Goal: Information Seeking & Learning: Learn about a topic

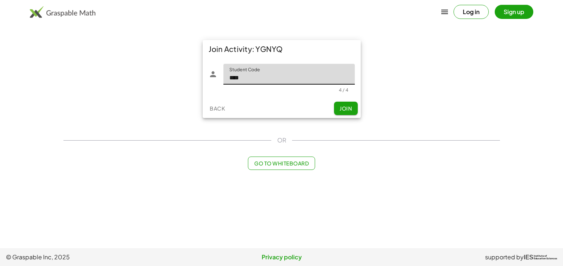
type input "****"
click at [346, 100] on div "Back Join" at bounding box center [282, 108] width 158 height 19
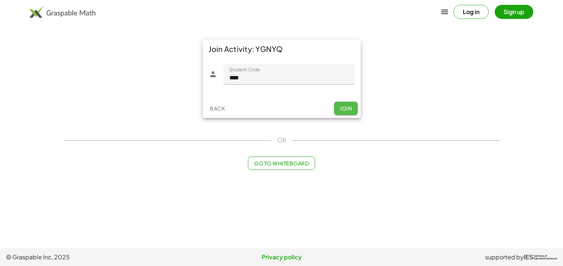
click at [343, 111] on span "Join" at bounding box center [346, 108] width 12 height 7
click at [356, 113] on button "Join" at bounding box center [346, 108] width 24 height 13
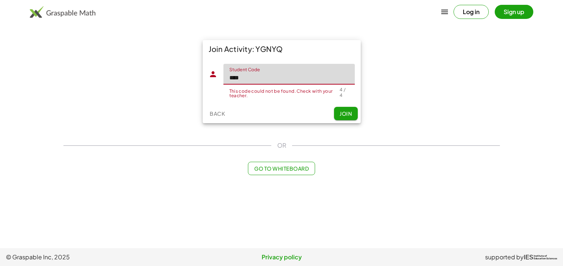
click at [306, 74] on input "****" at bounding box center [288, 74] width 131 height 21
type input "*"
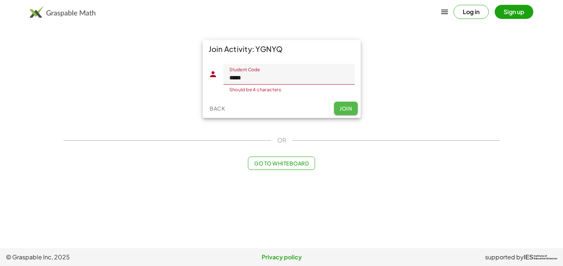
click at [344, 114] on button "Join" at bounding box center [346, 108] width 24 height 13
click at [306, 67] on input "*****" at bounding box center [288, 74] width 131 height 21
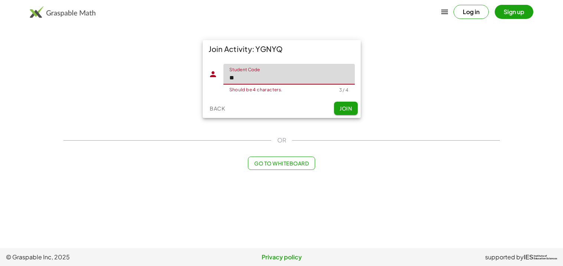
type input "*"
type input "****"
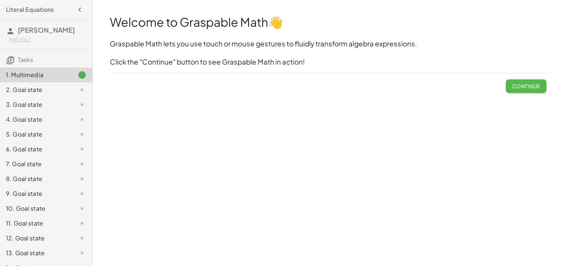
click at [529, 86] on span "Continue" at bounding box center [526, 86] width 28 height 7
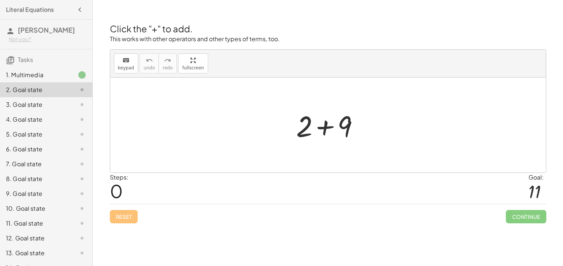
click at [329, 126] on div at bounding box center [331, 125] width 77 height 38
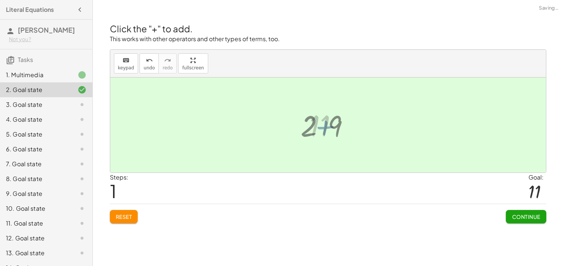
click at [315, 130] on div at bounding box center [331, 125] width 50 height 37
click at [532, 218] on span "Continue" at bounding box center [526, 216] width 28 height 7
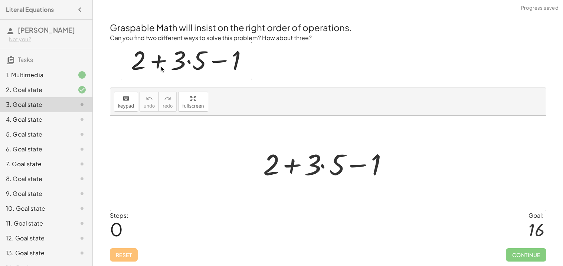
click at [324, 166] on div at bounding box center [330, 163] width 143 height 38
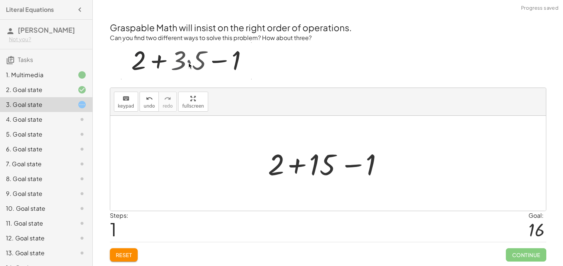
click at [302, 168] on div at bounding box center [330, 163] width 133 height 38
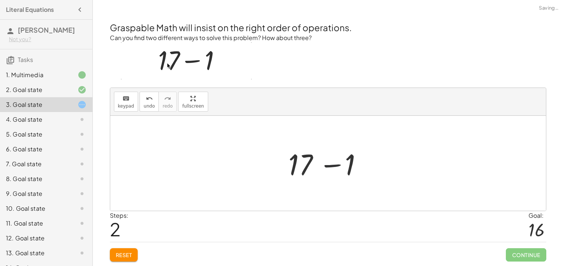
click at [328, 165] on div at bounding box center [331, 163] width 92 height 38
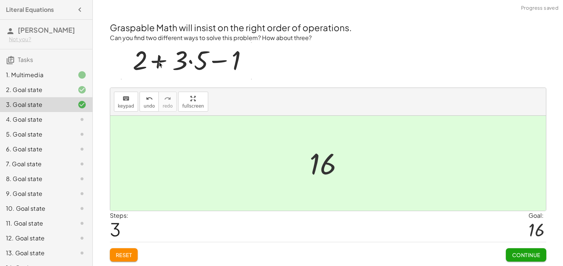
click at [513, 253] on span "Continue" at bounding box center [526, 255] width 28 height 7
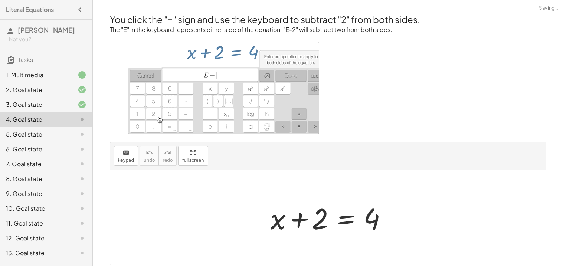
click at [300, 218] on div at bounding box center [331, 218] width 128 height 38
click at [335, 218] on div at bounding box center [331, 218] width 128 height 38
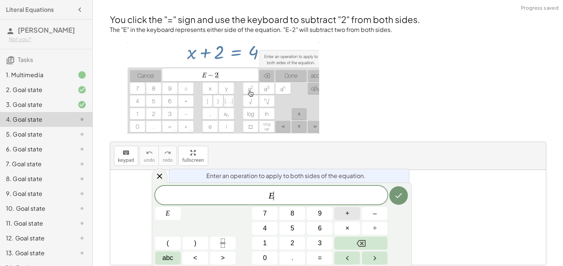
click at [341, 219] on button "+" at bounding box center [347, 213] width 26 height 13
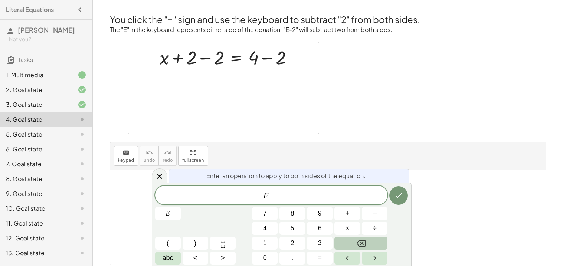
click at [372, 243] on button "Backspace" at bounding box center [360, 243] width 53 height 13
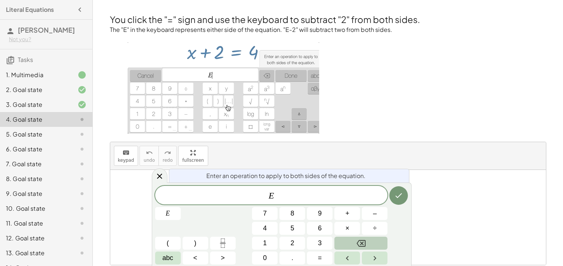
click at [359, 245] on icon "Backspace" at bounding box center [361, 243] width 9 height 9
click at [267, 223] on button "4" at bounding box center [265, 228] width 26 height 13
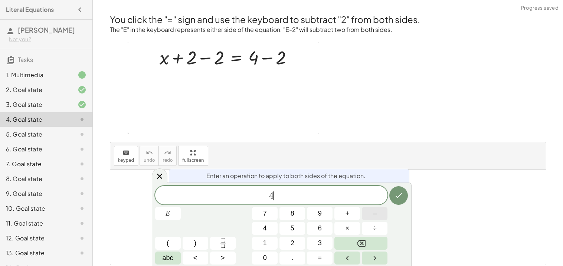
click at [373, 212] on span "–" at bounding box center [375, 214] width 4 height 10
click at [303, 238] on button "2" at bounding box center [293, 243] width 26 height 13
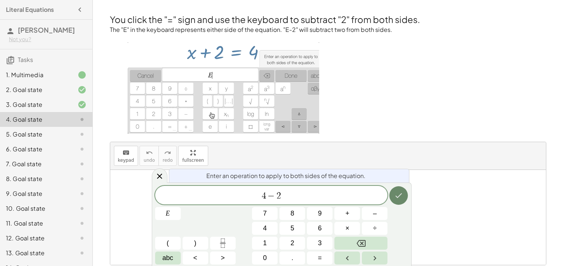
click at [398, 197] on icon "Done" at bounding box center [399, 195] width 7 height 5
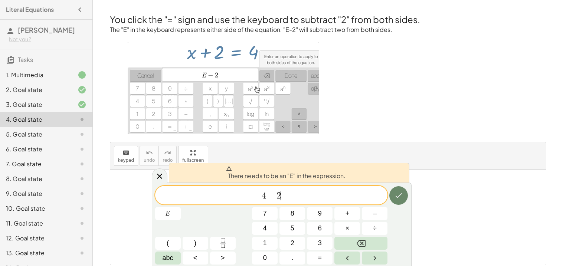
click at [398, 193] on icon "Done" at bounding box center [398, 195] width 9 height 9
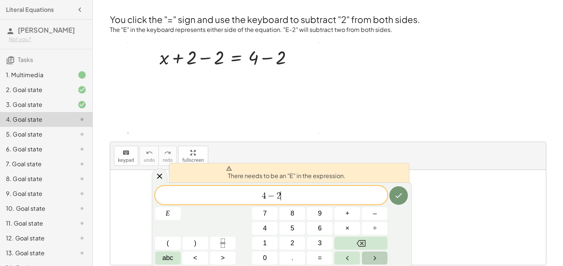
click at [366, 256] on button "Right arrow" at bounding box center [375, 258] width 26 height 13
click at [318, 255] on span "=" at bounding box center [320, 258] width 4 height 10
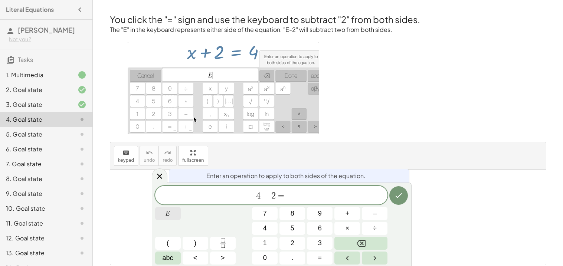
click at [178, 216] on button "E" at bounding box center [168, 213] width 26 height 13
click at [398, 203] on button "Done" at bounding box center [398, 195] width 19 height 19
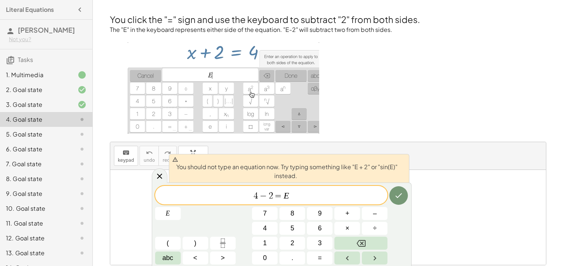
click at [272, 190] on div "4 − 2 = E ​" at bounding box center [271, 195] width 233 height 19
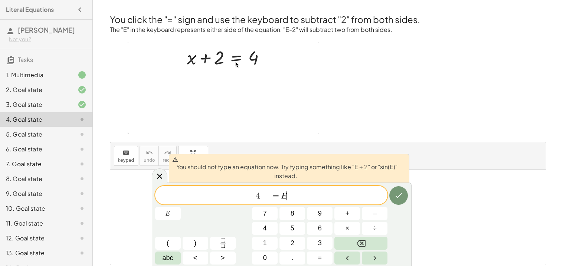
click at [302, 199] on span "4 − = E ​" at bounding box center [271, 196] width 233 height 10
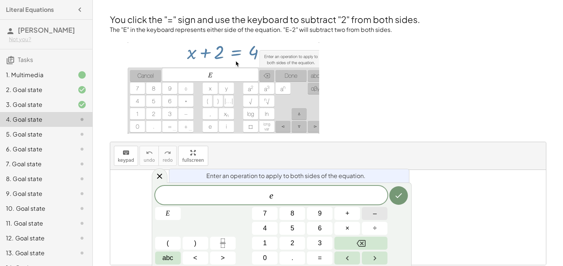
click at [371, 210] on button "–" at bounding box center [375, 213] width 26 height 13
click at [294, 239] on button "2" at bounding box center [293, 243] width 26 height 13
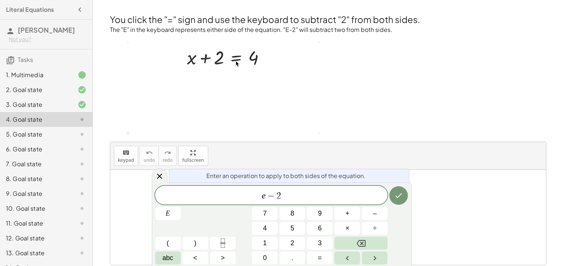
click at [181, 207] on div at bounding box center [168, 213] width 26 height 13
click at [396, 196] on icon "Done" at bounding box center [399, 195] width 7 height 5
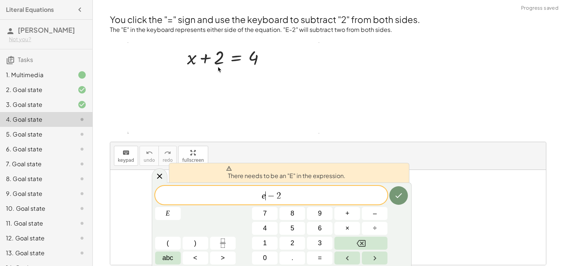
click at [265, 196] on span "e ​ − 2" at bounding box center [271, 196] width 233 height 10
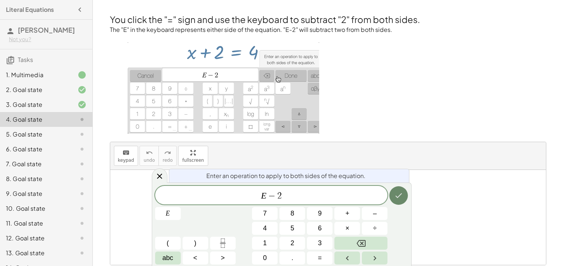
click at [392, 196] on button "Done" at bounding box center [398, 195] width 19 height 19
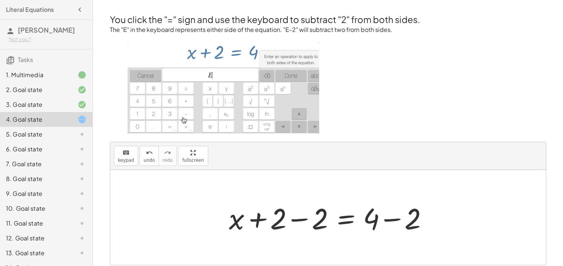
click at [392, 187] on div at bounding box center [328, 217] width 436 height 95
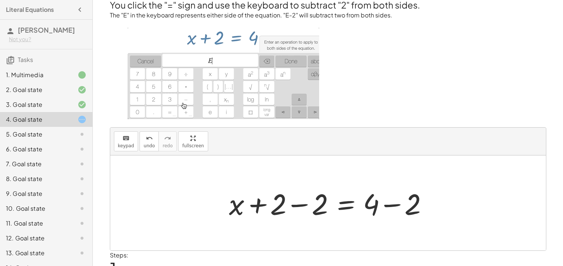
click at [255, 203] on div at bounding box center [330, 203] width 211 height 38
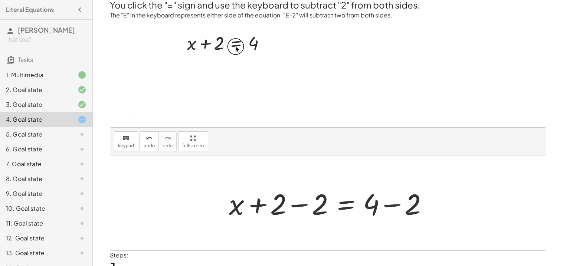
click at [308, 206] on div at bounding box center [330, 203] width 211 height 38
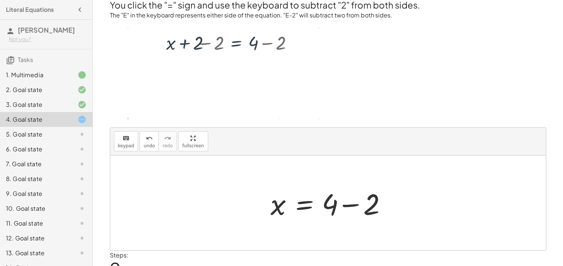
click at [345, 204] on div at bounding box center [331, 203] width 128 height 38
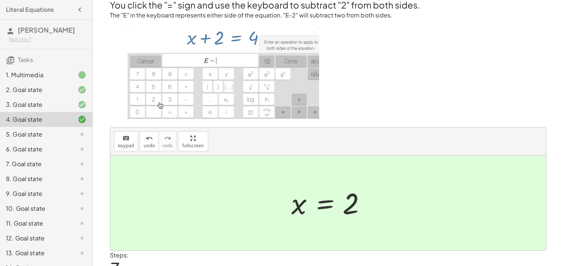
click at [0, 0] on div "You click the "=" sign and use the keyboard to subtract "2" from both sides. Th…" at bounding box center [0, 0] width 0 height 0
click at [399, 213] on div at bounding box center [328, 203] width 436 height 95
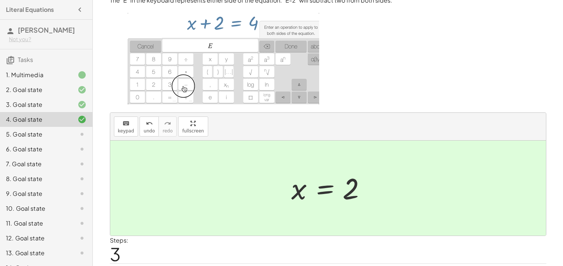
scroll to position [50, 0]
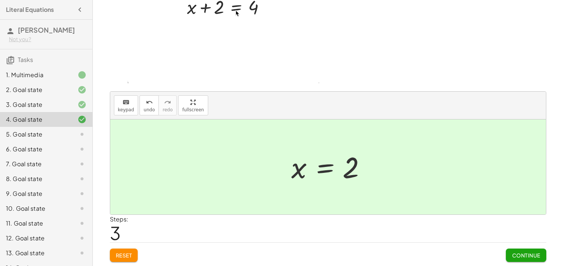
click at [530, 246] on div "Continue" at bounding box center [526, 252] width 40 height 19
click at [528, 249] on button "Continue" at bounding box center [526, 255] width 40 height 13
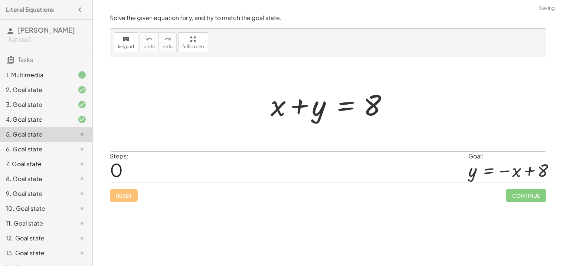
scroll to position [0, 0]
click at [303, 106] on div at bounding box center [331, 104] width 128 height 38
click at [344, 106] on div at bounding box center [331, 104] width 128 height 38
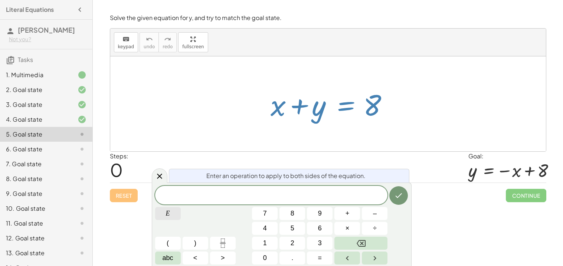
click at [180, 212] on button "E" at bounding box center [168, 213] width 26 height 13
click at [369, 232] on button "÷" at bounding box center [375, 228] width 26 height 13
click at [367, 213] on button "–" at bounding box center [375, 213] width 26 height 13
click at [392, 198] on button "Done" at bounding box center [398, 195] width 19 height 19
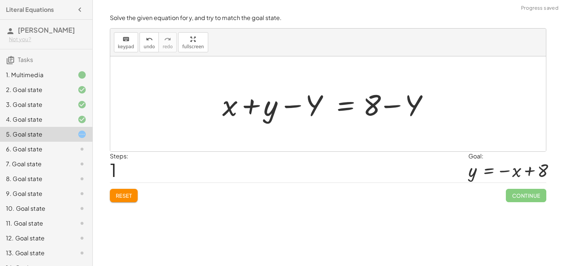
click at [392, 197] on div "Reset Continue" at bounding box center [328, 193] width 437 height 20
click at [290, 100] on div at bounding box center [331, 104] width 224 height 38
click at [392, 111] on div at bounding box center [331, 104] width 224 height 38
click at [249, 107] on div at bounding box center [331, 104] width 224 height 38
click at [350, 104] on div at bounding box center [331, 104] width 224 height 38
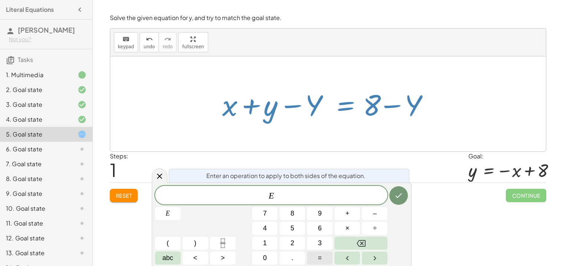
click at [327, 259] on button "=" at bounding box center [320, 258] width 26 height 13
click at [264, 227] on span "4" at bounding box center [265, 228] width 4 height 10
click at [395, 189] on button "Done" at bounding box center [398, 195] width 19 height 19
click at [353, 217] on button "+" at bounding box center [347, 213] width 26 height 13
click at [295, 216] on button "8" at bounding box center [293, 213] width 26 height 13
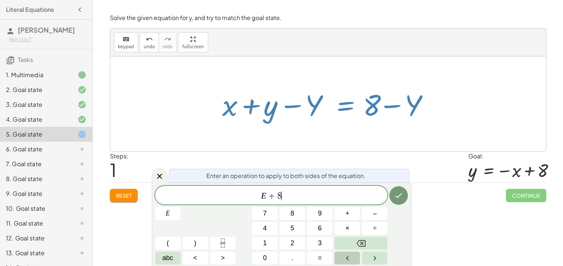
click at [346, 256] on icon "Left arrow" at bounding box center [347, 258] width 9 height 9
click at [373, 211] on span "–" at bounding box center [375, 214] width 4 height 10
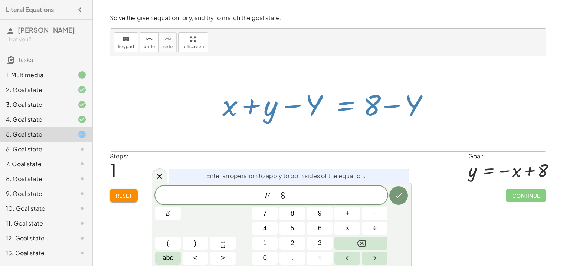
click at [181, 207] on div at bounding box center [168, 213] width 26 height 13
click at [395, 193] on icon "Done" at bounding box center [398, 195] width 9 height 9
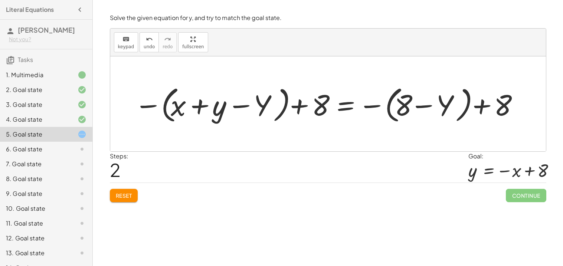
click at [486, 104] on div at bounding box center [326, 104] width 390 height 43
click at [434, 108] on div at bounding box center [326, 104] width 390 height 43
click at [357, 110] on div at bounding box center [326, 104] width 390 height 43
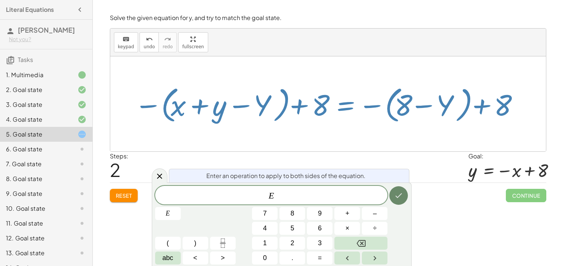
click at [402, 196] on icon "Done" at bounding box center [398, 195] width 9 height 9
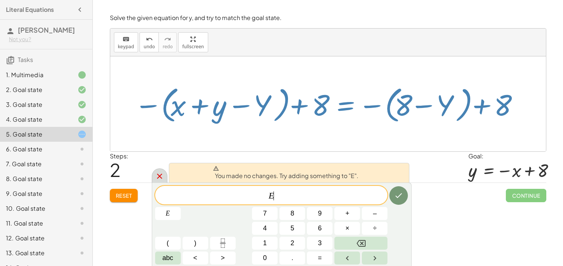
click at [160, 180] on icon at bounding box center [159, 176] width 9 height 9
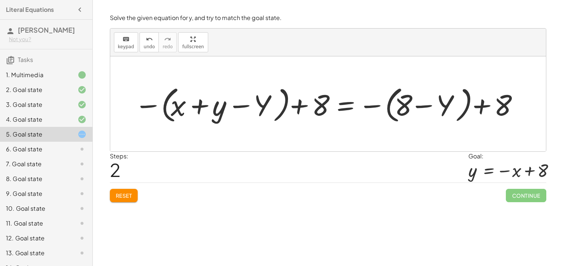
click at [193, 111] on div at bounding box center [326, 104] width 390 height 43
click at [152, 102] on div at bounding box center [326, 104] width 390 height 43
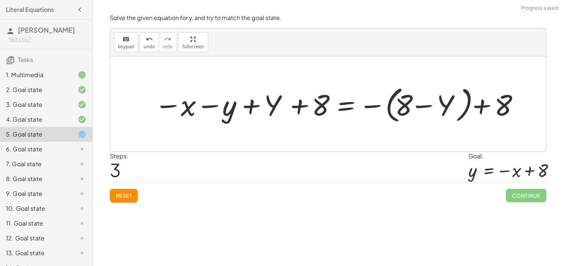
click at [262, 110] on div at bounding box center [336, 104] width 370 height 43
click at [204, 105] on div at bounding box center [336, 104] width 370 height 43
click at [322, 108] on div at bounding box center [336, 104] width 370 height 43
click at [367, 108] on div at bounding box center [336, 104] width 370 height 43
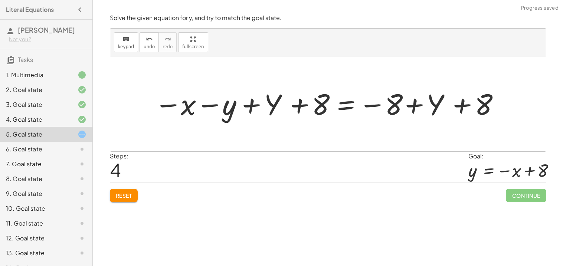
click at [431, 105] on div at bounding box center [326, 104] width 351 height 37
click at [455, 108] on div at bounding box center [326, 104] width 351 height 37
click at [413, 104] on div at bounding box center [326, 104] width 351 height 37
drag, startPoint x: 413, startPoint y: 105, endPoint x: 490, endPoint y: 106, distance: 77.2
click at [490, 106] on div at bounding box center [326, 104] width 351 height 37
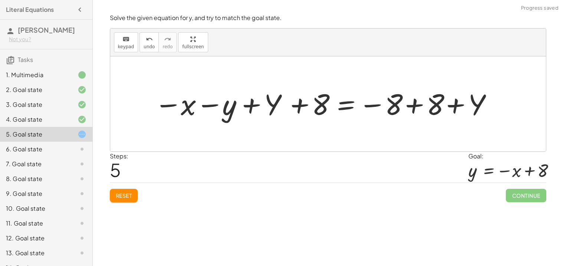
click at [433, 107] on div at bounding box center [326, 104] width 351 height 37
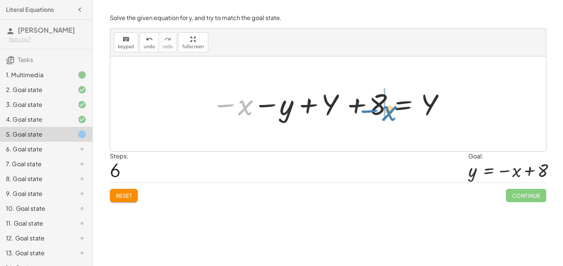
drag, startPoint x: 240, startPoint y: 105, endPoint x: 382, endPoint y: 109, distance: 141.8
click at [382, 109] on div at bounding box center [331, 104] width 246 height 37
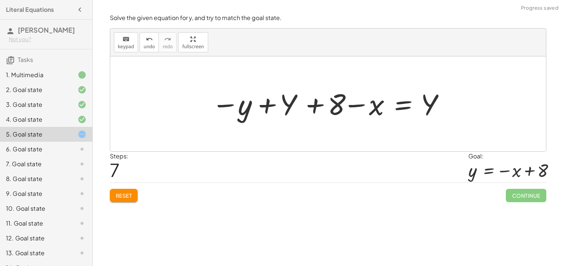
click at [265, 105] on div at bounding box center [331, 104] width 246 height 37
drag, startPoint x: 245, startPoint y: 107, endPoint x: 308, endPoint y: 96, distance: 64.4
click at [308, 96] on div at bounding box center [331, 104] width 246 height 37
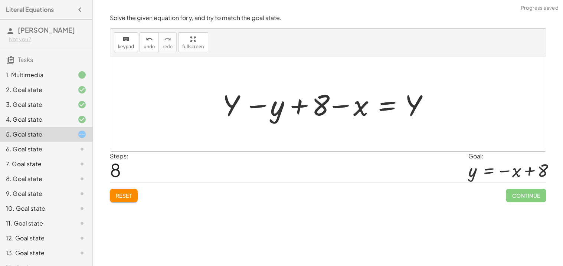
click at [251, 102] on div at bounding box center [331, 104] width 224 height 38
drag, startPoint x: 235, startPoint y: 106, endPoint x: 460, endPoint y: 100, distance: 225.4
click at [460, 100] on div "+ x + y = 8 + x + y − Y = + 8 − Y − ( + x + y − Y ) + 8 = − ( + 8 − Y ) + 8 − x…" at bounding box center [328, 103] width 436 height 95
drag, startPoint x: 229, startPoint y: 106, endPoint x: 456, endPoint y: 100, distance: 226.9
click at [456, 100] on div "+ x + y = 8 + x + y − Y = + 8 − Y − ( + x + y − Y ) + 8 = − ( + 8 − Y ) + 8 − x…" at bounding box center [328, 103] width 436 height 95
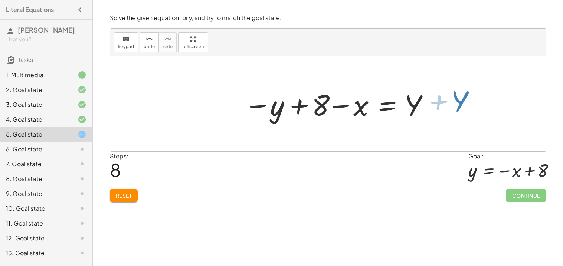
click at [455, 99] on div at bounding box center [328, 103] width 436 height 95
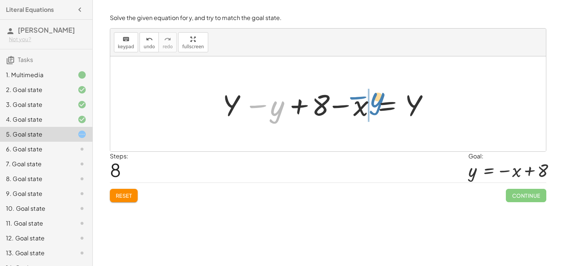
drag, startPoint x: 281, startPoint y: 108, endPoint x: 379, endPoint y: 101, distance: 98.3
click at [379, 101] on div at bounding box center [331, 104] width 224 height 38
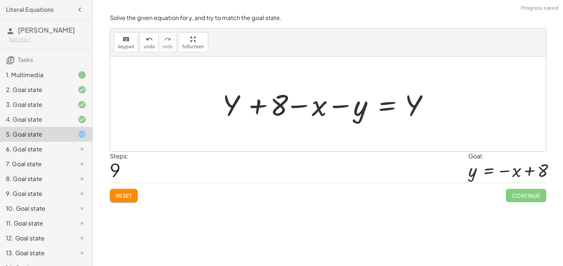
click at [325, 105] on div at bounding box center [331, 104] width 224 height 38
click at [343, 108] on div at bounding box center [331, 104] width 224 height 38
click at [289, 107] on div at bounding box center [331, 104] width 224 height 38
click at [254, 106] on div at bounding box center [331, 104] width 224 height 38
click at [255, 107] on div at bounding box center [331, 104] width 224 height 38
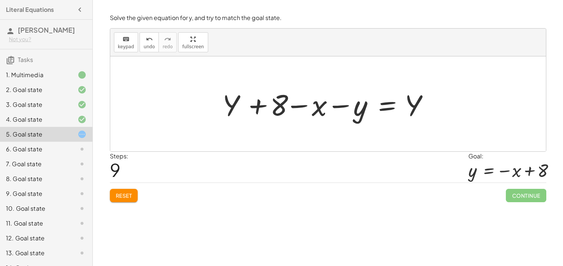
click at [116, 189] on button "Reset" at bounding box center [124, 195] width 28 height 13
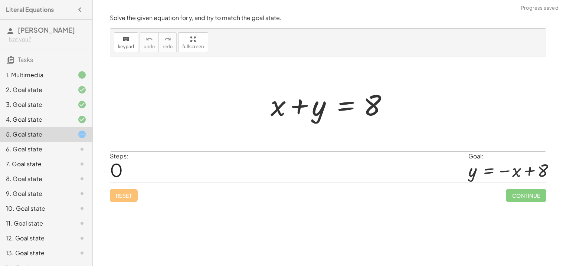
click at [345, 108] on div at bounding box center [331, 104] width 128 height 38
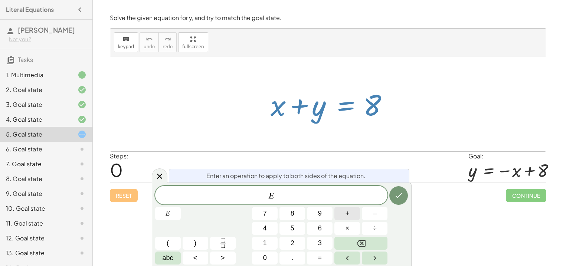
click at [349, 215] on span "+" at bounding box center [348, 214] width 4 height 10
click at [168, 205] on div "E + ​ E 7 8 9 + – 4 5 6 × ÷ ( ) 1 2 3 abc < > 0 . =" at bounding box center [281, 225] width 253 height 79
click at [171, 210] on button "E" at bounding box center [168, 213] width 26 height 13
click at [400, 193] on icon "Done" at bounding box center [398, 195] width 9 height 9
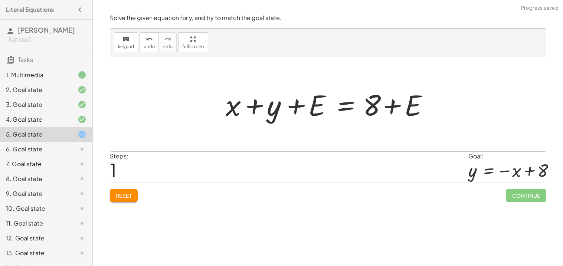
click at [317, 113] on div at bounding box center [331, 104] width 218 height 38
drag, startPoint x: 304, startPoint y: 109, endPoint x: 258, endPoint y: 105, distance: 46.2
click at [258, 105] on div at bounding box center [331, 104] width 218 height 38
click at [347, 104] on div at bounding box center [331, 104] width 218 height 38
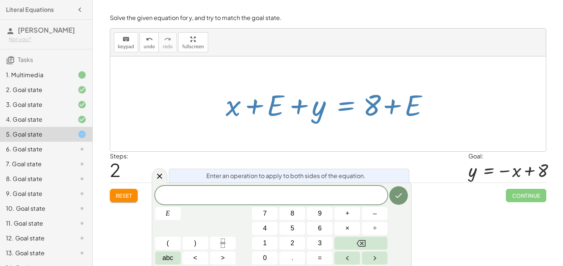
click at [272, 110] on div at bounding box center [331, 104] width 218 height 38
click at [133, 191] on button "Reset" at bounding box center [124, 195] width 28 height 13
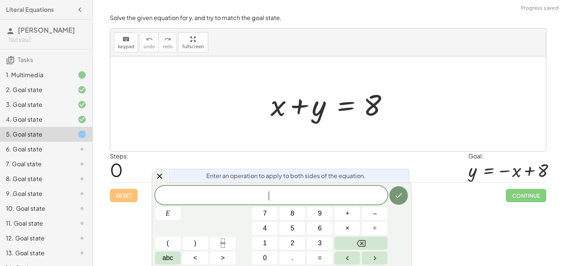
click at [187, 193] on span "​" at bounding box center [271, 196] width 233 height 10
click at [352, 213] on button "+" at bounding box center [347, 213] width 26 height 13
click at [393, 199] on button "Done" at bounding box center [398, 195] width 19 height 19
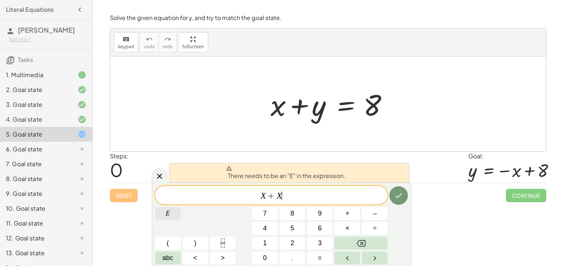
click at [167, 218] on span "E" at bounding box center [168, 214] width 4 height 10
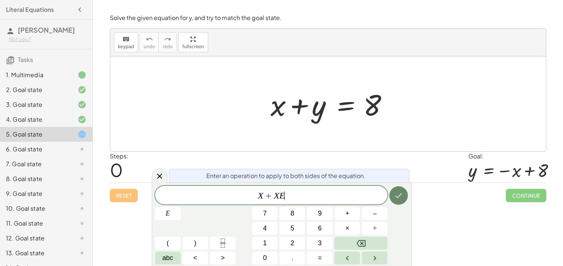
click at [392, 197] on button "Done" at bounding box center [398, 195] width 19 height 19
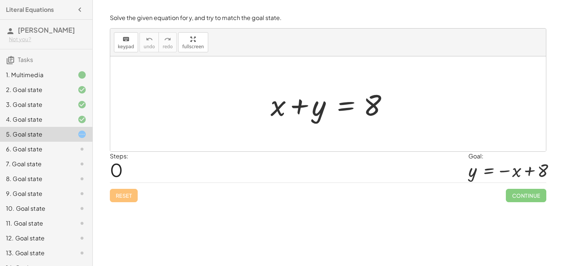
click at [348, 102] on div at bounding box center [331, 104] width 128 height 38
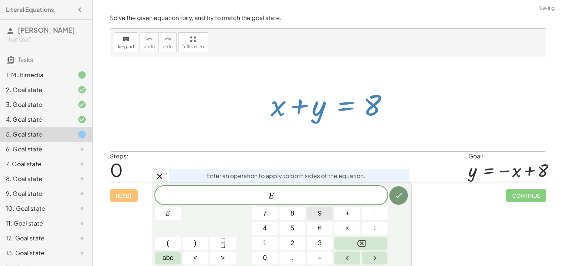
click at [317, 207] on button "9" at bounding box center [320, 213] width 26 height 13
click at [356, 243] on button "Backspace" at bounding box center [360, 243] width 53 height 13
click at [286, 247] on button "2" at bounding box center [293, 243] width 26 height 13
click at [389, 193] on div "2 X ​ E 7 8 9 + – 4 5 6 × ÷ ( ) 1 2 3 abc < > 0 . =" at bounding box center [281, 225] width 253 height 79
click at [392, 193] on button "Done" at bounding box center [398, 195] width 19 height 19
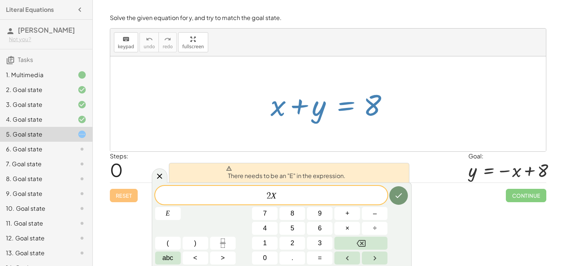
click at [262, 202] on div "2 X ​" at bounding box center [271, 195] width 233 height 19
click at [163, 219] on button "E" at bounding box center [168, 213] width 26 height 13
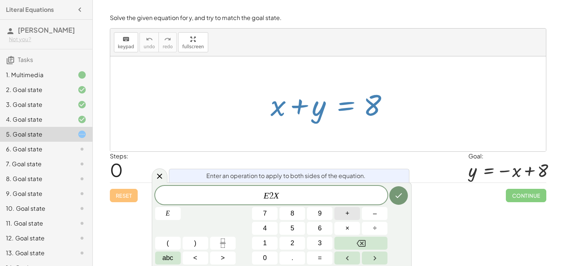
click at [356, 215] on button "+" at bounding box center [347, 213] width 26 height 13
click at [384, 199] on span "E + ​ 2 X" at bounding box center [271, 196] width 233 height 10
click at [406, 197] on button "Done" at bounding box center [398, 195] width 19 height 19
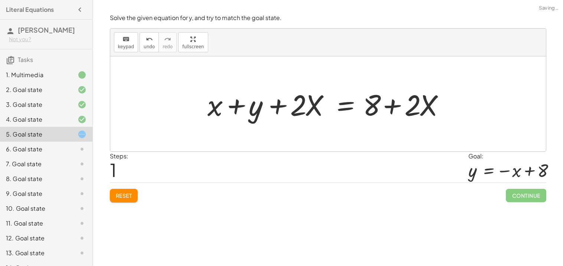
click at [329, 108] on div at bounding box center [331, 104] width 254 height 38
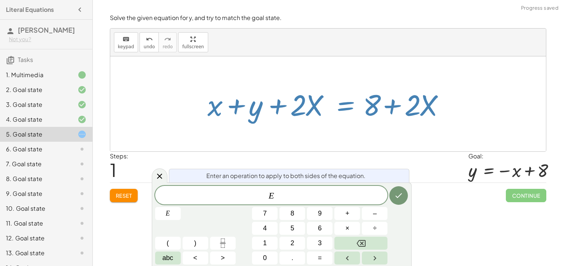
click at [319, 105] on div at bounding box center [331, 104] width 254 height 38
click at [163, 184] on div "Enter an operation to apply to both sides of the equation. E ​ E 7 8 9 + – 4 5 …" at bounding box center [282, 225] width 260 height 84
click at [159, 179] on icon at bounding box center [159, 176] width 9 height 9
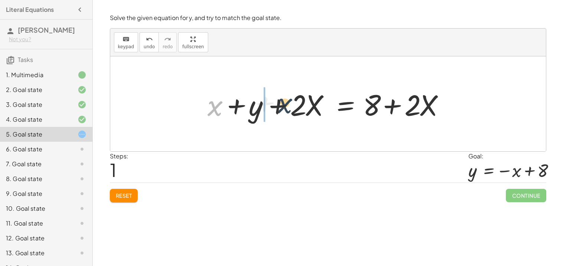
drag, startPoint x: 213, startPoint y: 116, endPoint x: 291, endPoint y: 121, distance: 77.8
click at [291, 121] on div at bounding box center [331, 104] width 254 height 38
click at [264, 111] on div at bounding box center [331, 104] width 254 height 38
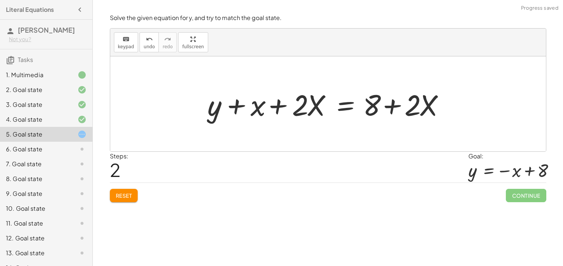
click at [274, 108] on div at bounding box center [331, 104] width 254 height 38
drag, startPoint x: 254, startPoint y: 110, endPoint x: 296, endPoint y: 120, distance: 43.0
click at [296, 120] on div at bounding box center [331, 104] width 254 height 38
click at [127, 189] on button "Reset" at bounding box center [124, 195] width 28 height 13
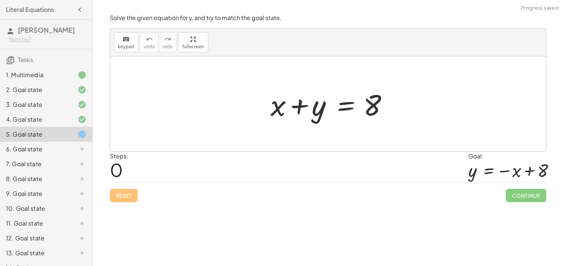
click at [350, 107] on div at bounding box center [331, 104] width 128 height 38
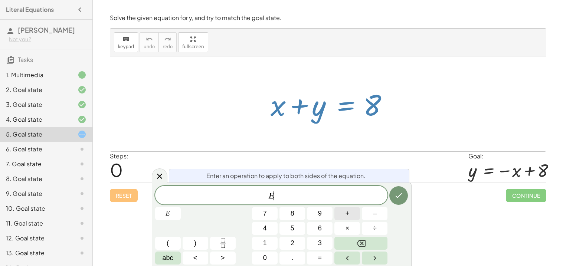
click at [347, 211] on span "+" at bounding box center [348, 214] width 4 height 10
click at [284, 243] on button "2" at bounding box center [293, 243] width 26 height 13
click at [396, 195] on icon "Done" at bounding box center [398, 195] width 9 height 9
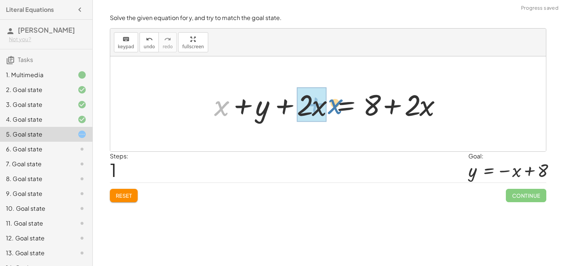
drag, startPoint x: 224, startPoint y: 107, endPoint x: 313, endPoint y: 111, distance: 89.2
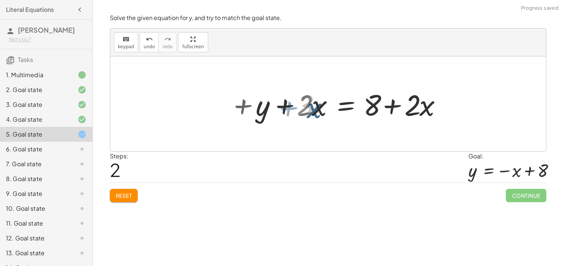
click at [313, 111] on div at bounding box center [351, 104] width 199 height 38
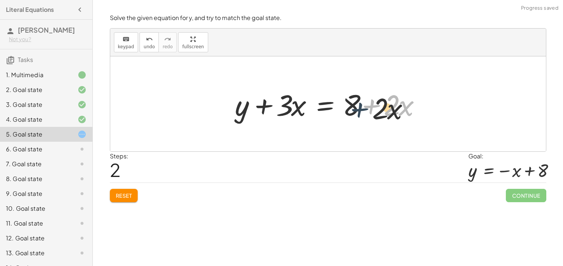
drag, startPoint x: 381, startPoint y: 108, endPoint x: 340, endPoint y: 118, distance: 42.0
click at [340, 118] on div at bounding box center [330, 104] width 199 height 38
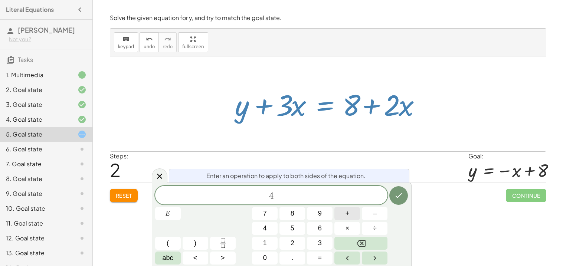
click at [345, 219] on button "+" at bounding box center [347, 213] width 26 height 13
click at [384, 217] on button "–" at bounding box center [375, 213] width 26 height 13
click at [303, 205] on div "4 ​ E 7 8 9 + – 4 5 6 × ÷ ( ) 1 2 3 abc < > 0 . =" at bounding box center [281, 225] width 253 height 79
click at [377, 212] on button "–" at bounding box center [375, 213] width 26 height 13
click at [292, 214] on span "8" at bounding box center [293, 214] width 4 height 10
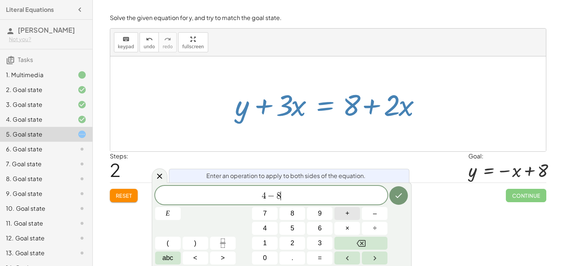
click at [353, 216] on button "+" at bounding box center [347, 213] width 26 height 13
click at [274, 244] on button "1" at bounding box center [265, 243] width 26 height 13
click at [290, 244] on button "2" at bounding box center [293, 243] width 26 height 13
click at [350, 224] on button "×" at bounding box center [347, 228] width 26 height 13
click at [298, 223] on button "5" at bounding box center [293, 228] width 26 height 13
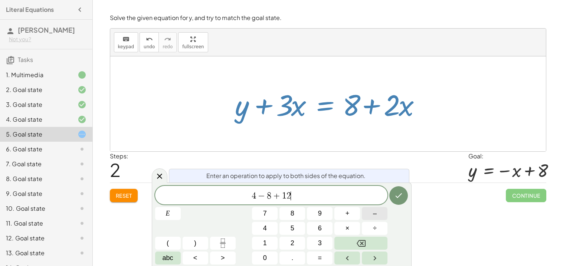
click at [379, 219] on button "–" at bounding box center [375, 213] width 26 height 13
click at [166, 213] on span "E" at bounding box center [168, 214] width 4 height 10
click at [390, 200] on button "Done" at bounding box center [398, 195] width 19 height 19
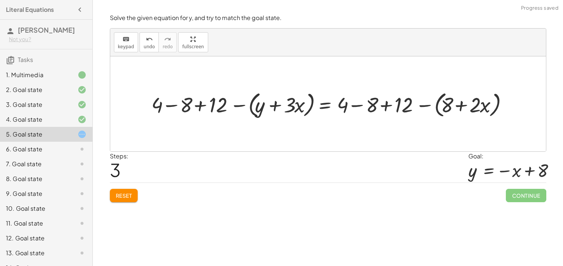
click at [451, 90] on div at bounding box center [331, 104] width 366 height 31
click at [434, 99] on div at bounding box center [331, 104] width 366 height 31
click at [437, 103] on div at bounding box center [324, 104] width 353 height 31
click at [382, 110] on div at bounding box center [304, 104] width 313 height 31
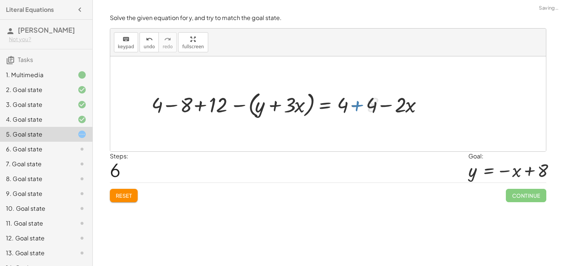
click at [366, 105] on div at bounding box center [290, 104] width 285 height 31
click at [350, 108] on div at bounding box center [265, 104] width 234 height 31
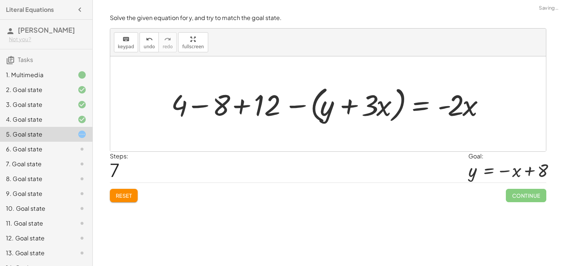
click at [336, 107] on div at bounding box center [330, 104] width 327 height 43
click at [307, 107] on div at bounding box center [330, 104] width 327 height 43
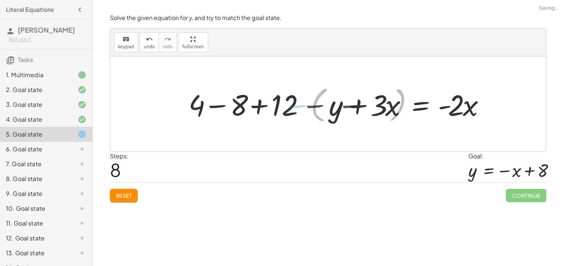
click at [289, 106] on div at bounding box center [340, 104] width 307 height 38
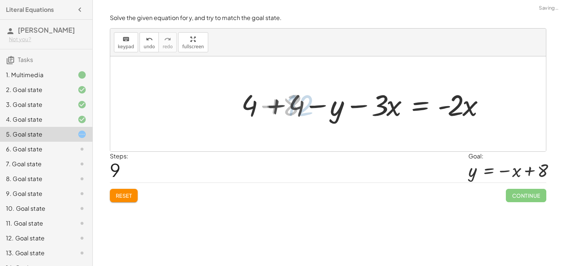
click at [258, 111] on div at bounding box center [369, 104] width 251 height 38
click at [329, 107] on div at bounding box center [369, 104] width 251 height 38
click at [253, 108] on div at bounding box center [369, 104] width 251 height 38
click at [276, 103] on div at bounding box center [369, 104] width 251 height 38
click at [322, 109] on div at bounding box center [389, 104] width 209 height 38
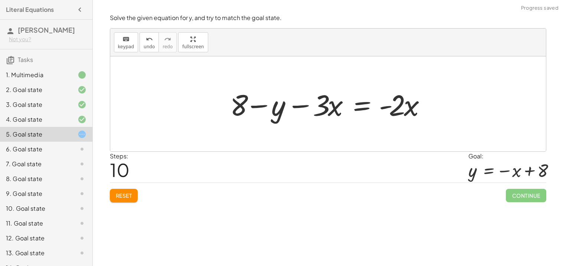
click at [294, 107] on div at bounding box center [330, 104] width 209 height 38
drag, startPoint x: 311, startPoint y: 115, endPoint x: 254, endPoint y: 125, distance: 57.7
click at [254, 125] on div "+ x + y = 8 + x + y + · 2 · x = + 8 + · 2 · x + y + · 3 · x = + 8 + · 2 · x + 4…" at bounding box center [328, 104] width 219 height 42
click at [294, 107] on div at bounding box center [330, 104] width 209 height 38
click at [336, 111] on div at bounding box center [330, 104] width 209 height 38
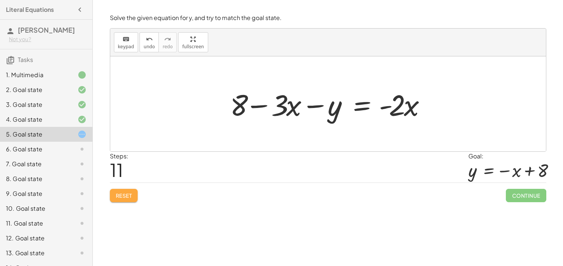
click at [126, 197] on span "Reset" at bounding box center [124, 195] width 16 height 7
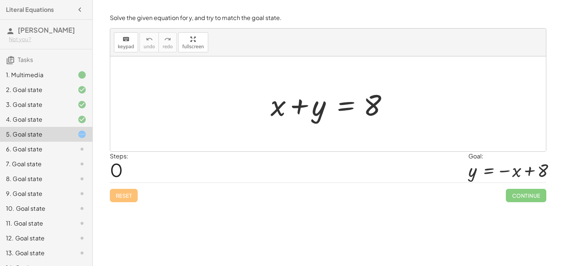
click at [192, 185] on div "Reset Continue" at bounding box center [328, 193] width 437 height 20
click at [344, 104] on div at bounding box center [331, 104] width 128 height 38
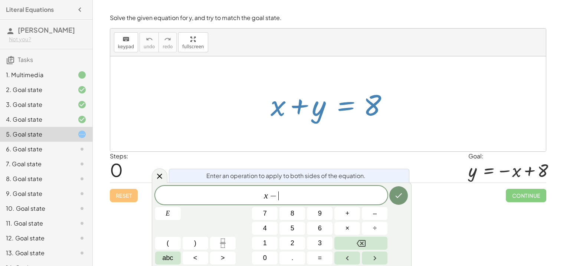
click at [264, 197] on span "x − ​" at bounding box center [271, 196] width 233 height 10
click at [293, 193] on span "x − ​" at bounding box center [271, 196] width 233 height 10
click at [173, 210] on button "E" at bounding box center [168, 213] width 26 height 13
click at [394, 194] on icon "Done" at bounding box center [398, 195] width 9 height 9
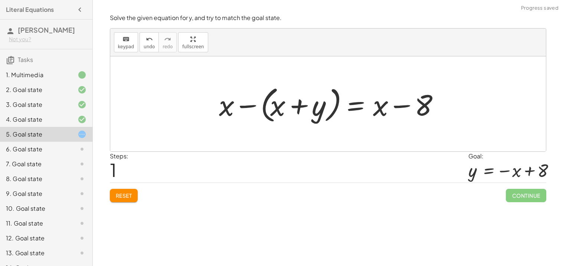
click at [268, 100] on div at bounding box center [330, 104] width 231 height 43
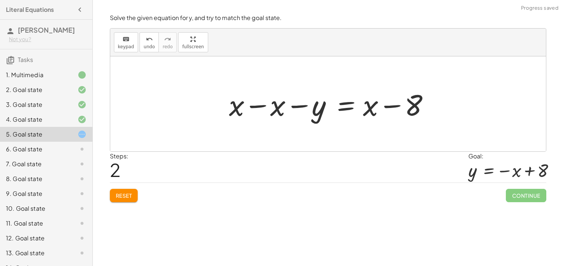
click at [236, 104] on div at bounding box center [330, 104] width 211 height 38
click at [264, 108] on div at bounding box center [330, 104] width 211 height 38
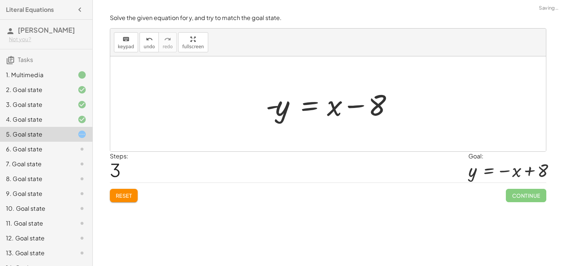
click at [336, 109] on div at bounding box center [331, 104] width 138 height 38
click at [355, 104] on div at bounding box center [331, 104] width 138 height 38
click at [313, 106] on div at bounding box center [331, 104] width 138 height 38
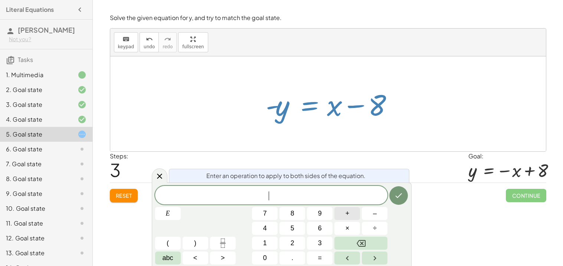
click at [344, 211] on button "+" at bounding box center [347, 213] width 26 height 13
click at [398, 194] on icon "Done" at bounding box center [398, 195] width 9 height 9
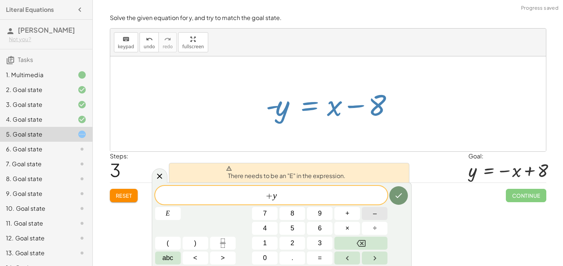
click at [367, 213] on button "–" at bounding box center [375, 213] width 26 height 13
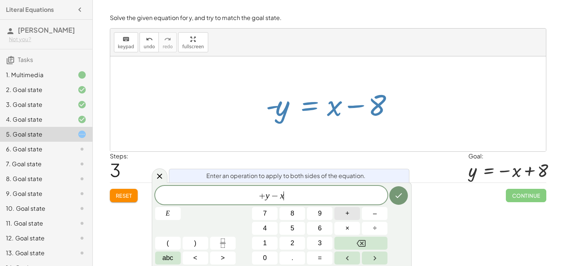
click at [347, 215] on span "+" at bounding box center [348, 214] width 4 height 10
click at [267, 242] on button "1" at bounding box center [265, 243] width 26 height 13
click at [318, 229] on span "6" at bounding box center [320, 228] width 4 height 10
click at [393, 201] on button "Done" at bounding box center [398, 195] width 19 height 19
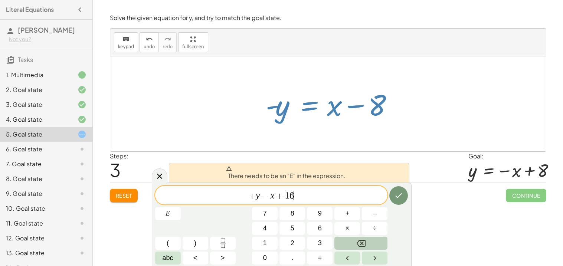
click at [344, 244] on button "Backspace" at bounding box center [360, 243] width 53 height 13
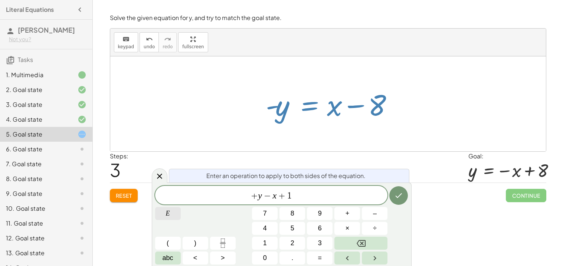
click at [176, 214] on button "E" at bounding box center [168, 213] width 26 height 13
click at [394, 199] on button "Done" at bounding box center [398, 195] width 19 height 19
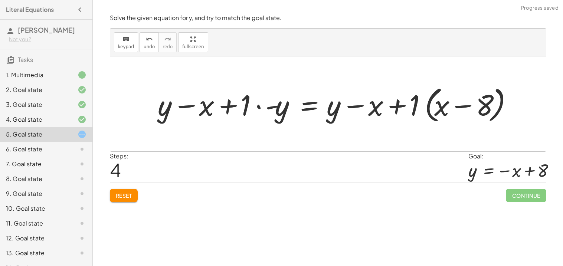
click at [445, 110] on div at bounding box center [335, 104] width 363 height 43
click at [421, 107] on div at bounding box center [335, 104] width 363 height 43
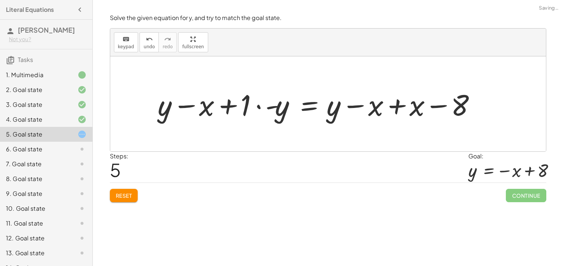
click at [417, 104] on div at bounding box center [318, 104] width 329 height 38
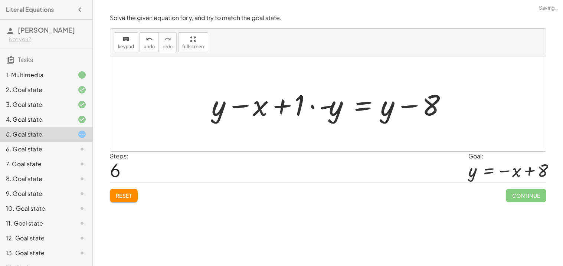
click at [391, 105] on div at bounding box center [331, 104] width 246 height 38
click at [271, 110] on div at bounding box center [331, 104] width 246 height 38
click at [236, 106] on div at bounding box center [331, 104] width 246 height 38
click at [222, 107] on div at bounding box center [331, 104] width 246 height 38
click at [284, 110] on div at bounding box center [331, 104] width 246 height 38
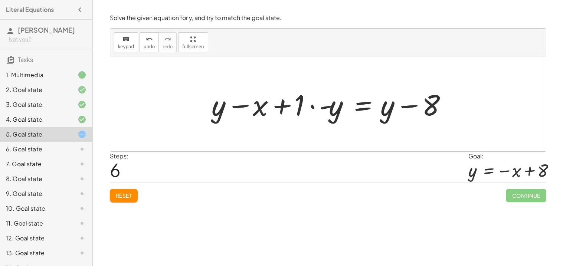
click at [132, 191] on button "Reset" at bounding box center [124, 195] width 28 height 13
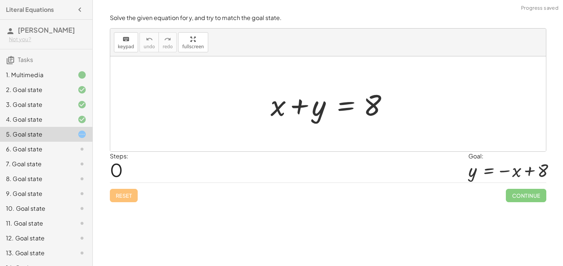
click at [337, 109] on div at bounding box center [331, 104] width 128 height 38
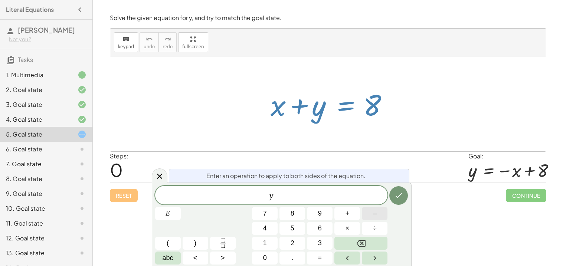
click at [372, 218] on button "–" at bounding box center [375, 213] width 26 height 13
click at [342, 218] on button "+" at bounding box center [347, 213] width 26 height 13
click at [396, 203] on button "Done" at bounding box center [398, 195] width 19 height 19
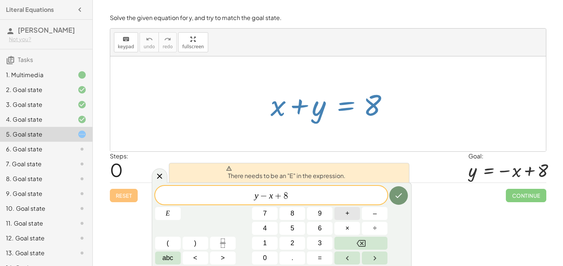
click at [352, 212] on button "+" at bounding box center [347, 213] width 26 height 13
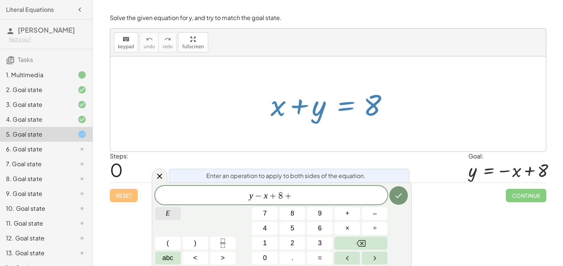
click at [157, 209] on button "E" at bounding box center [168, 213] width 26 height 13
click at [383, 187] on div "y − x + 8 + E ​" at bounding box center [271, 195] width 233 height 19
click at [395, 192] on icon "Done" at bounding box center [398, 195] width 9 height 9
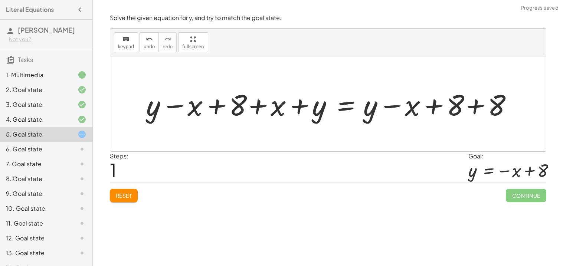
click at [228, 105] on div at bounding box center [331, 104] width 377 height 38
click at [191, 108] on div at bounding box center [331, 104] width 377 height 38
click at [132, 102] on div at bounding box center [328, 103] width 436 height 95
click at [192, 109] on div at bounding box center [331, 104] width 377 height 38
click at [269, 105] on div at bounding box center [331, 104] width 377 height 38
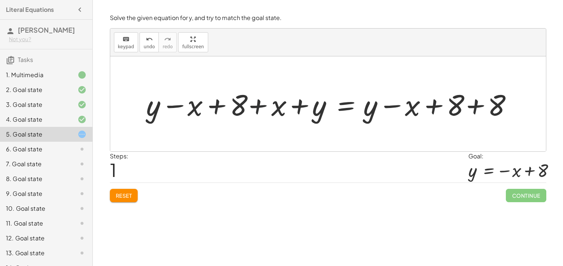
click at [265, 106] on div at bounding box center [331, 104] width 377 height 38
click at [289, 106] on div at bounding box center [331, 104] width 377 height 38
drag, startPoint x: 190, startPoint y: 111, endPoint x: 303, endPoint y: 103, distance: 113.1
click at [303, 103] on div at bounding box center [331, 104] width 377 height 38
click at [275, 104] on div at bounding box center [331, 104] width 377 height 38
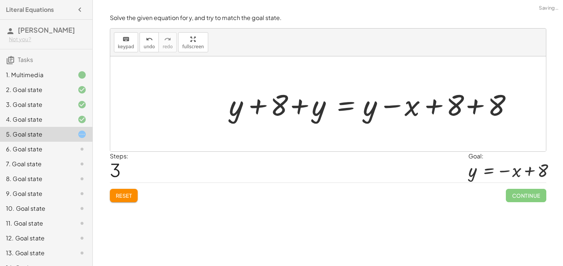
drag, startPoint x: 224, startPoint y: 102, endPoint x: 239, endPoint y: 114, distance: 19.1
click at [239, 114] on div "+ x + y = 8 + y − x + 8 + x + y = + y − x + 8 + 8 + y + 8 + x − x + y = + y − x…" at bounding box center [369, 104] width 303 height 42
drag, startPoint x: 239, startPoint y: 114, endPoint x: 317, endPoint y: 111, distance: 77.3
click at [317, 111] on div at bounding box center [372, 104] width 294 height 38
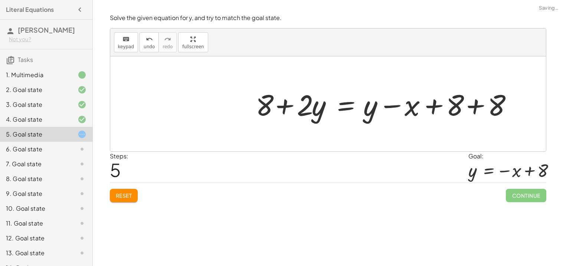
click at [317, 111] on div at bounding box center [386, 104] width 268 height 38
click at [272, 105] on div at bounding box center [386, 104] width 268 height 38
click at [408, 106] on div at bounding box center [386, 104] width 268 height 38
click at [469, 108] on div at bounding box center [386, 104] width 268 height 38
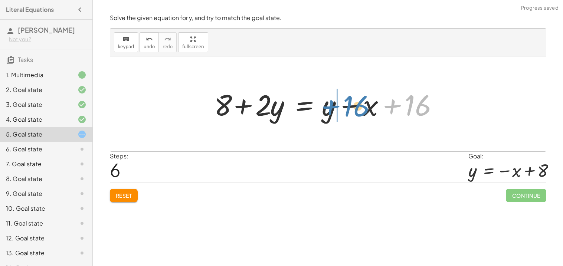
drag, startPoint x: 456, startPoint y: 107, endPoint x: 394, endPoint y: 108, distance: 61.6
click at [394, 108] on div at bounding box center [330, 104] width 241 height 38
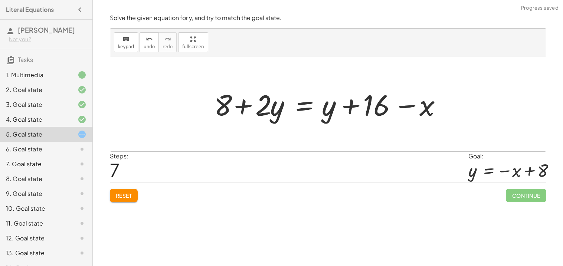
click at [321, 112] on div at bounding box center [330, 104] width 241 height 38
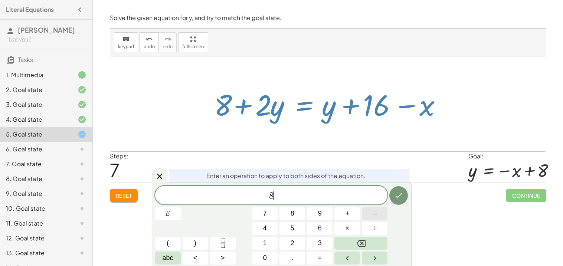
click at [370, 212] on button "–" at bounding box center [375, 213] width 26 height 13
click at [355, 214] on button "+" at bounding box center [347, 213] width 26 height 13
click at [168, 218] on span "E" at bounding box center [168, 214] width 4 height 10
click at [408, 197] on div "Enter an operation to apply to both sides of the equation. 8 − y + E ​ E 7 8 9 …" at bounding box center [282, 225] width 260 height 84
click at [407, 197] on button "Done" at bounding box center [398, 195] width 19 height 19
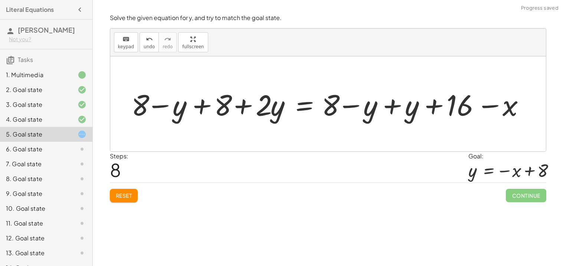
click at [385, 105] on div at bounding box center [331, 104] width 407 height 38
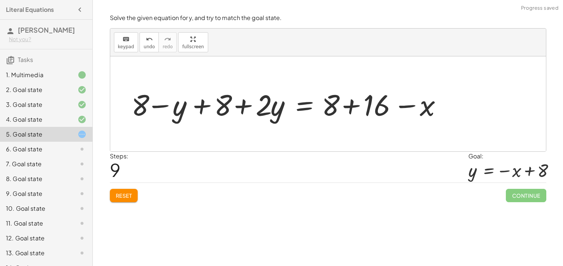
click at [353, 105] on div at bounding box center [290, 104] width 324 height 38
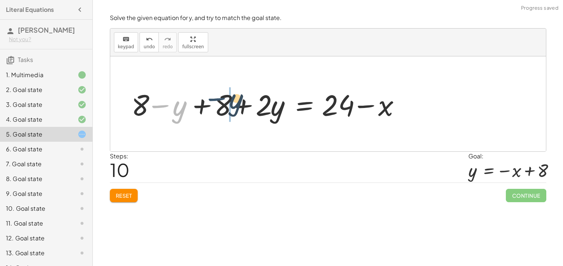
drag, startPoint x: 146, startPoint y: 107, endPoint x: 204, endPoint y: 100, distance: 58.3
click at [204, 100] on div at bounding box center [269, 104] width 282 height 38
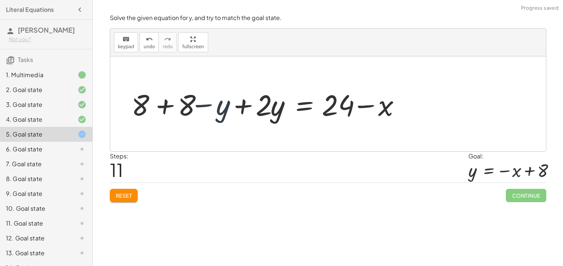
click at [204, 100] on div at bounding box center [269, 104] width 282 height 38
click at [228, 106] on div at bounding box center [269, 104] width 282 height 38
click at [251, 106] on div at bounding box center [269, 104] width 282 height 38
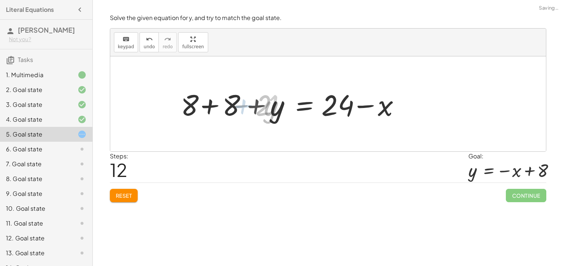
click at [210, 104] on div at bounding box center [297, 104] width 226 height 38
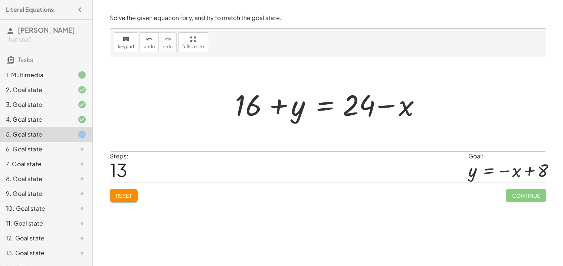
click at [314, 107] on div at bounding box center [330, 104] width 199 height 38
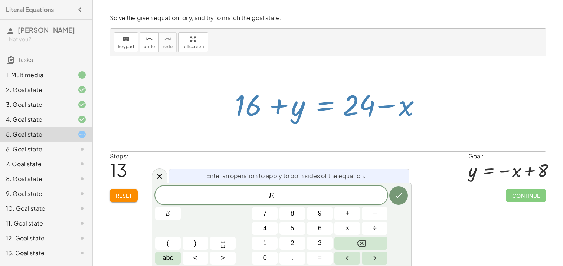
click at [252, 188] on div "E ​" at bounding box center [271, 195] width 233 height 19
click at [340, 201] on span "​ E" at bounding box center [271, 196] width 233 height 10
click at [371, 215] on button "–" at bounding box center [375, 213] width 26 height 13
click at [268, 241] on button "1" at bounding box center [265, 243] width 26 height 13
click at [308, 231] on button "6" at bounding box center [320, 228] width 26 height 13
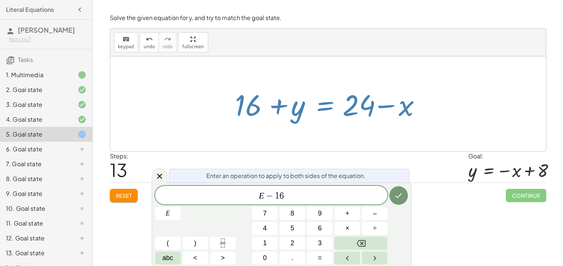
click at [409, 196] on div "Enter an operation to apply to both sides of the equation. E − 1 6 ​ E 7 8 9 + …" at bounding box center [282, 225] width 260 height 84
click at [404, 195] on button "Done" at bounding box center [398, 195] width 19 height 19
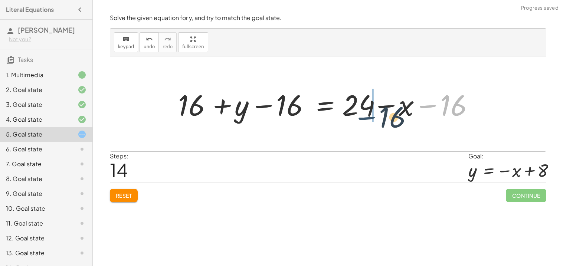
drag, startPoint x: 439, startPoint y: 108, endPoint x: 371, endPoint y: 118, distance: 69.0
click at [371, 118] on div at bounding box center [331, 104] width 312 height 38
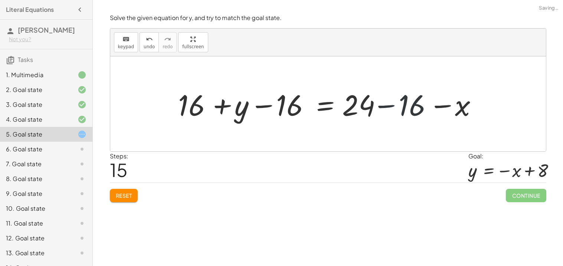
click at [373, 107] on div at bounding box center [331, 104] width 312 height 38
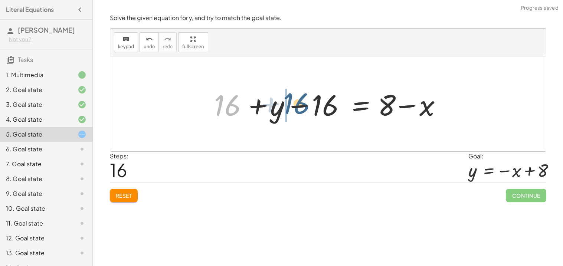
drag, startPoint x: 222, startPoint y: 108, endPoint x: 302, endPoint y: 108, distance: 79.8
click at [302, 108] on div at bounding box center [330, 104] width 241 height 38
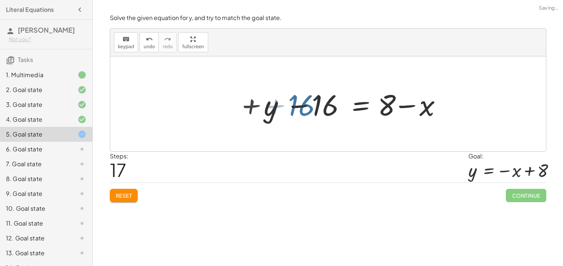
click at [302, 108] on div at bounding box center [330, 104] width 241 height 38
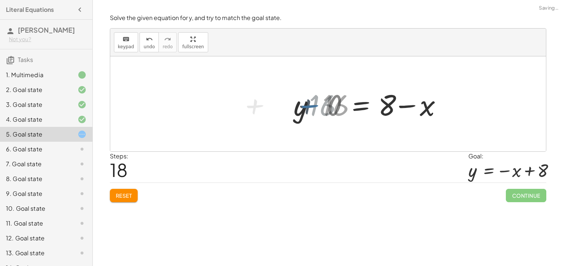
click at [303, 108] on div at bounding box center [328, 103] width 436 height 95
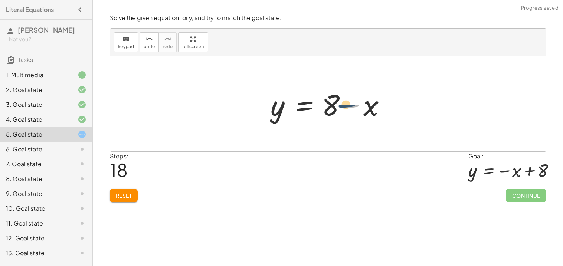
drag, startPoint x: 359, startPoint y: 114, endPoint x: 339, endPoint y: 112, distance: 19.8
click at [339, 112] on div at bounding box center [331, 104] width 128 height 38
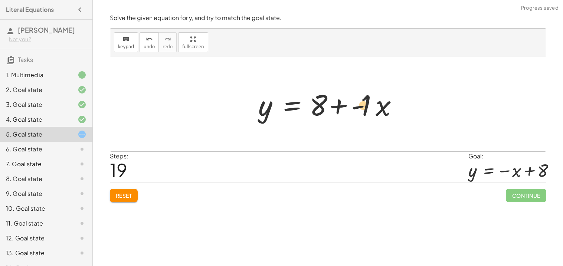
click at [357, 108] on div at bounding box center [331, 104] width 153 height 38
click at [330, 107] on div at bounding box center [331, 104] width 153 height 38
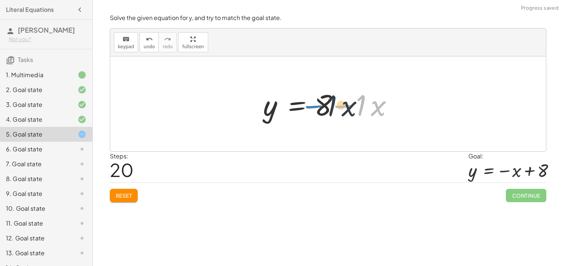
drag, startPoint x: 352, startPoint y: 108, endPoint x: 322, endPoint y: 108, distance: 30.1
click at [322, 108] on div at bounding box center [330, 104] width 143 height 38
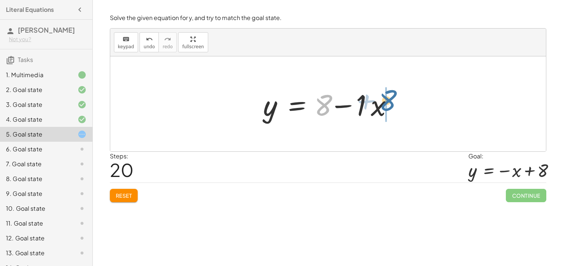
drag, startPoint x: 323, startPoint y: 109, endPoint x: 411, endPoint y: 104, distance: 88.2
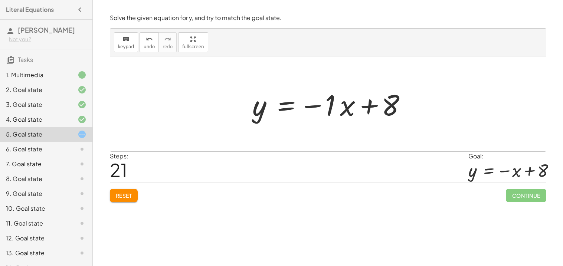
click at [329, 99] on div at bounding box center [331, 104] width 165 height 38
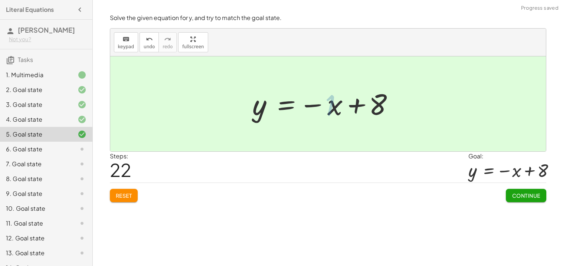
click at [329, 99] on div at bounding box center [324, 104] width 150 height 37
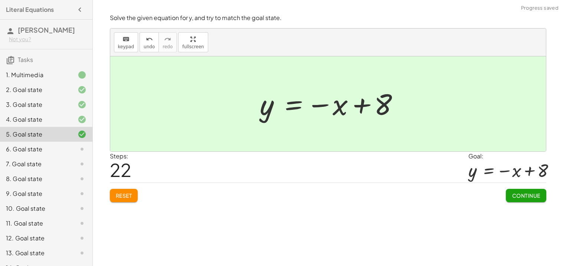
click at [529, 196] on span "Continue" at bounding box center [526, 195] width 28 height 7
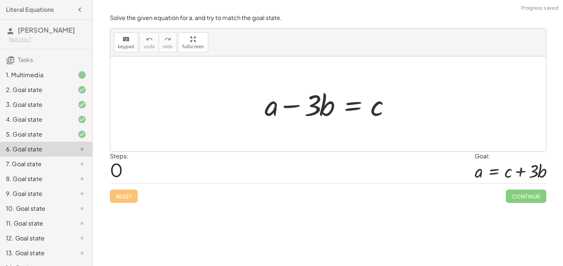
click at [364, 119] on div at bounding box center [331, 104] width 140 height 38
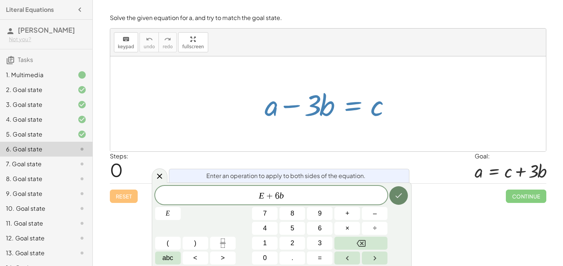
click at [394, 200] on icon "Done" at bounding box center [398, 195] width 9 height 9
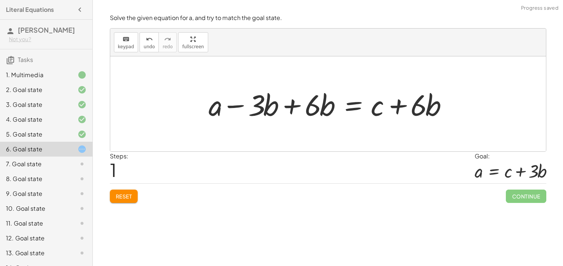
click at [287, 93] on div at bounding box center [331, 104] width 252 height 38
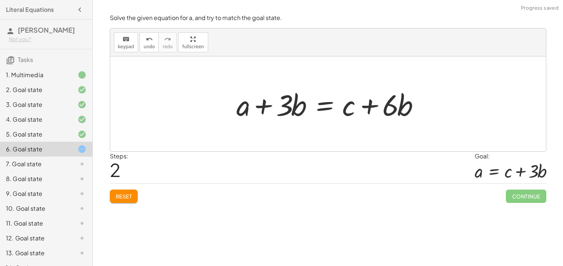
click at [328, 110] on div at bounding box center [331, 104] width 196 height 38
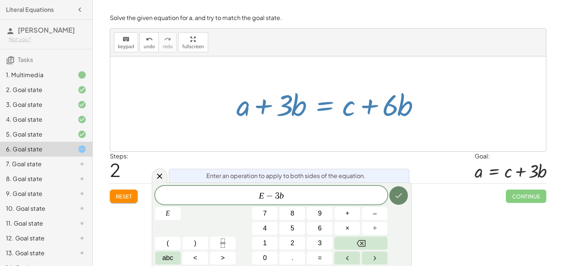
click at [397, 191] on icon "Done" at bounding box center [398, 195] width 9 height 9
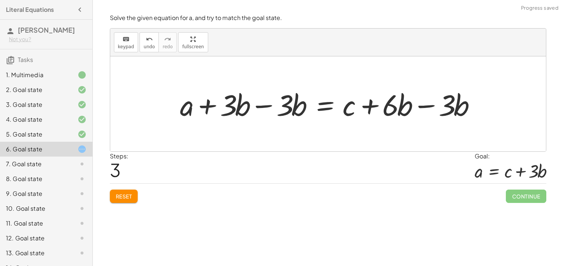
click at [294, 108] on div at bounding box center [331, 104] width 309 height 38
click at [250, 108] on div at bounding box center [331, 104] width 309 height 38
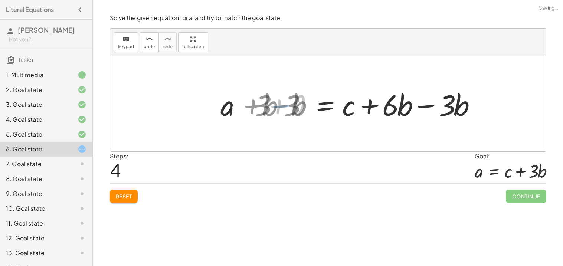
click at [264, 107] on div at bounding box center [328, 103] width 436 height 95
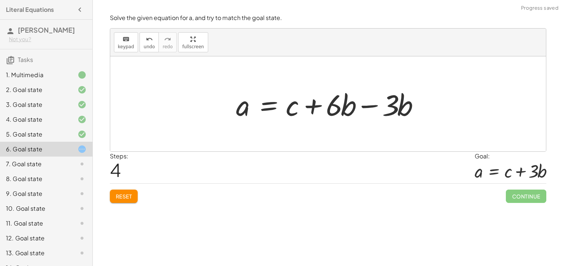
click at [359, 104] on div at bounding box center [331, 104] width 196 height 38
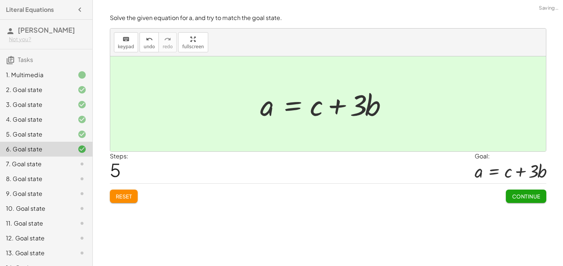
click at [534, 195] on span "Continue" at bounding box center [526, 196] width 28 height 7
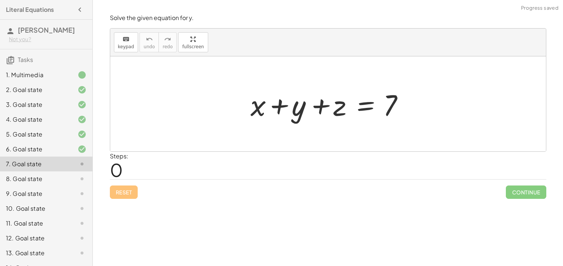
click at [278, 105] on div at bounding box center [331, 104] width 168 height 38
click at [351, 104] on div at bounding box center [331, 104] width 168 height 38
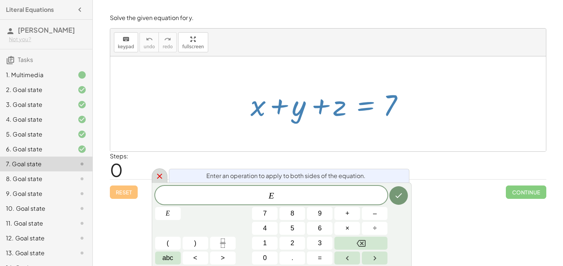
click at [157, 177] on icon at bounding box center [159, 176] width 9 height 9
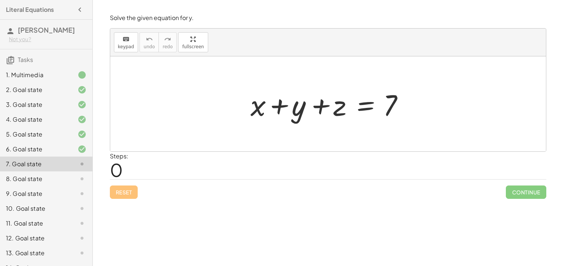
click at [365, 104] on div at bounding box center [331, 104] width 168 height 38
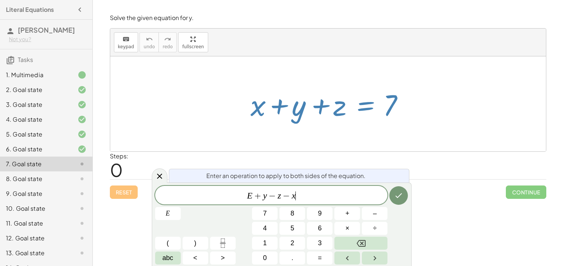
click at [388, 194] on div "E + y − z − x ​ E 7 8 9 + – 4 5 6 × ÷ ( ) 1 2 3 abc < > 0 . =" at bounding box center [281, 225] width 253 height 79
click at [403, 193] on icon "Done" at bounding box center [398, 195] width 9 height 9
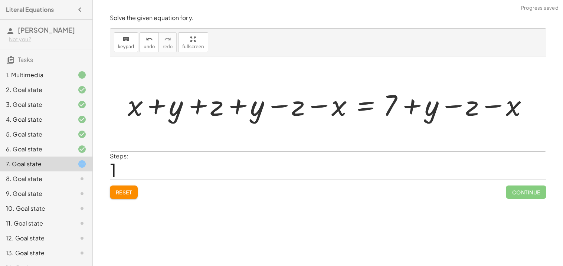
click at [297, 105] on div at bounding box center [331, 104] width 414 height 38
click at [240, 105] on div at bounding box center [331, 104] width 414 height 38
drag, startPoint x: 287, startPoint y: 109, endPoint x: 246, endPoint y: 108, distance: 40.8
click at [246, 108] on div at bounding box center [331, 104] width 414 height 38
click at [254, 102] on div at bounding box center [331, 104] width 414 height 38
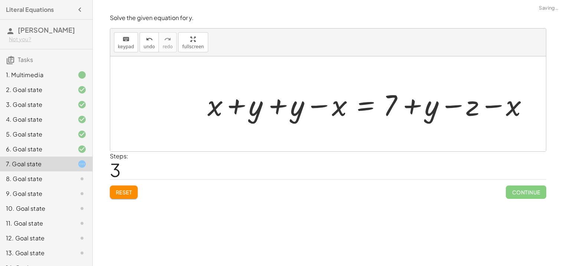
click at [254, 104] on div at bounding box center [371, 104] width 334 height 38
click at [277, 104] on div at bounding box center [371, 104] width 334 height 38
click at [310, 108] on div at bounding box center [384, 104] width 307 height 38
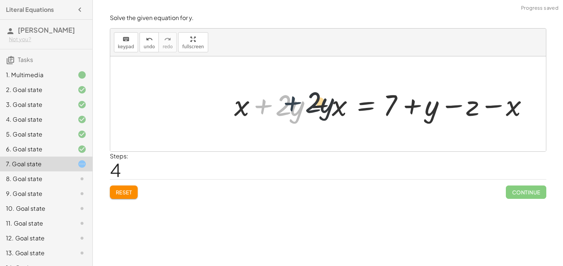
drag, startPoint x: 262, startPoint y: 107, endPoint x: 305, endPoint y: 105, distance: 43.1
click at [305, 105] on div at bounding box center [384, 104] width 307 height 38
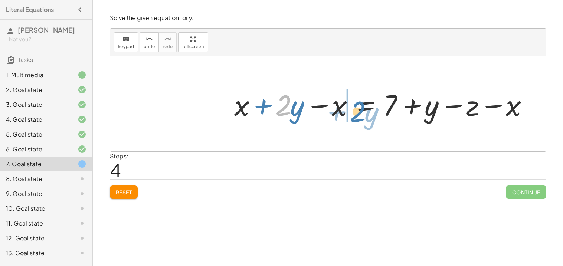
drag, startPoint x: 282, startPoint y: 98, endPoint x: 366, endPoint y: 99, distance: 84.3
click at [366, 99] on div at bounding box center [384, 104] width 307 height 38
drag, startPoint x: 282, startPoint y: 101, endPoint x: 352, endPoint y: 99, distance: 69.8
click at [352, 99] on div at bounding box center [384, 104] width 307 height 38
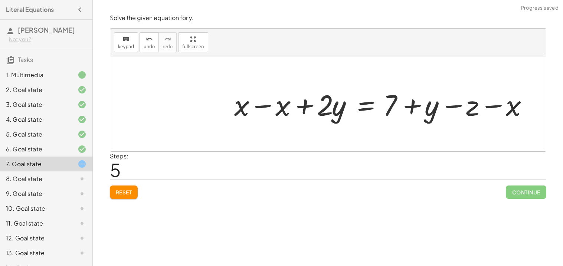
click at [278, 100] on div at bounding box center [384, 104] width 307 height 38
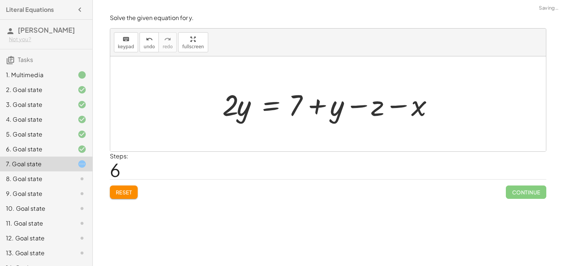
click at [359, 104] on div at bounding box center [331, 104] width 224 height 38
click at [320, 112] on div at bounding box center [331, 104] width 224 height 38
click at [275, 99] on div at bounding box center [331, 104] width 224 height 38
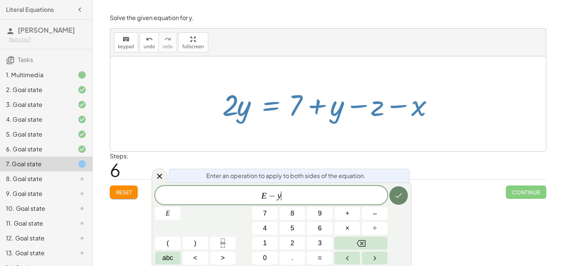
click at [396, 199] on icon "Done" at bounding box center [398, 195] width 9 height 9
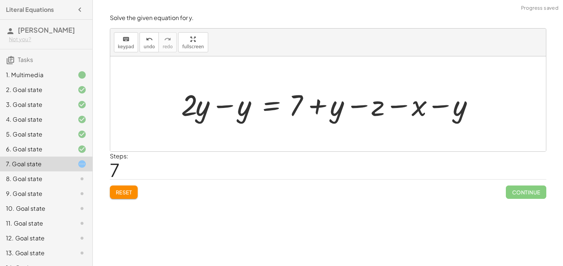
click at [220, 106] on div at bounding box center [330, 104] width 307 height 38
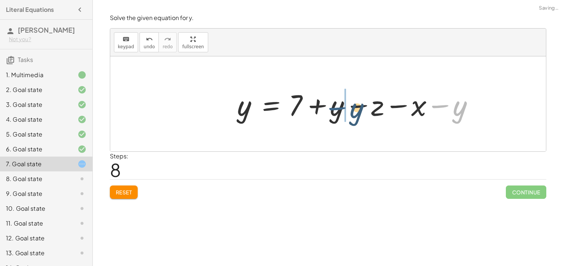
drag, startPoint x: 438, startPoint y: 110, endPoint x: 335, endPoint y: 112, distance: 103.2
click at [335, 112] on div at bounding box center [358, 104] width 251 height 38
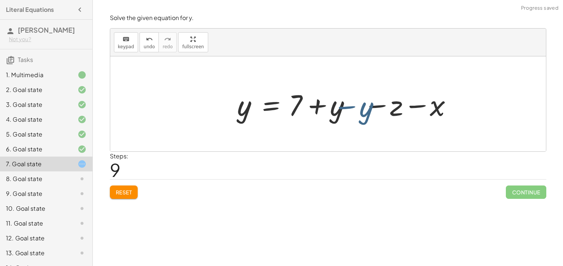
click at [335, 112] on div at bounding box center [358, 104] width 251 height 38
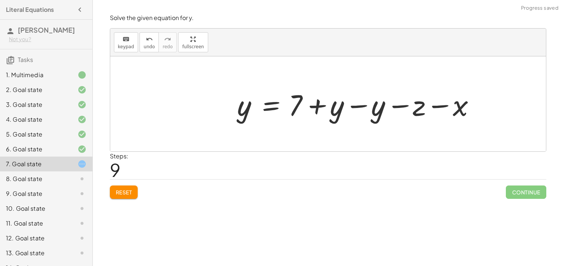
click at [346, 109] on div at bounding box center [358, 104] width 251 height 38
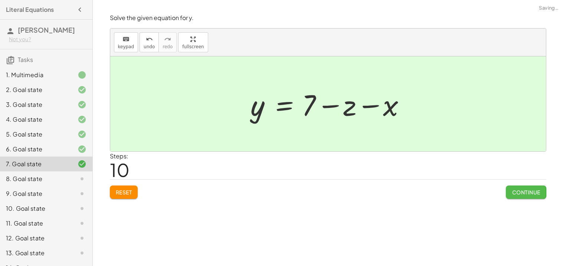
click at [536, 194] on span "Continue" at bounding box center [526, 192] width 28 height 7
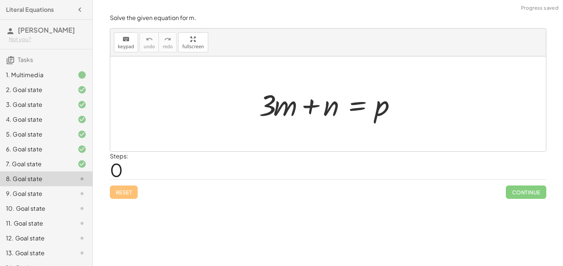
click at [284, 158] on div "Steps: 0" at bounding box center [328, 165] width 437 height 27
click at [358, 103] on div at bounding box center [330, 104] width 151 height 38
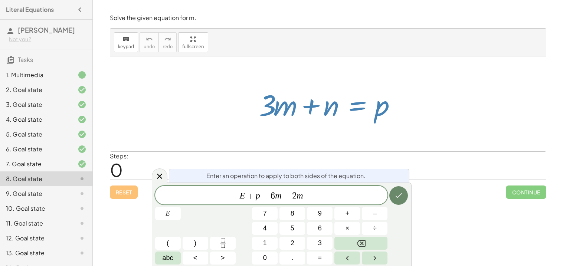
click at [400, 189] on button "Done" at bounding box center [398, 195] width 19 height 19
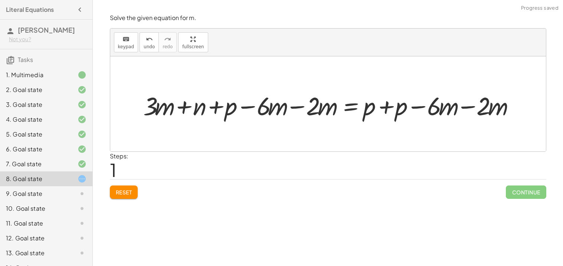
click at [260, 109] on div at bounding box center [333, 103] width 366 height 29
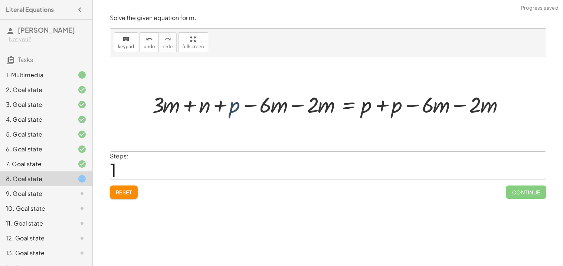
click at [232, 110] on div at bounding box center [331, 103] width 366 height 29
drag, startPoint x: 257, startPoint y: 104, endPoint x: 266, endPoint y: 99, distance: 10.6
click at [266, 99] on div at bounding box center [331, 103] width 366 height 29
click at [294, 110] on div at bounding box center [331, 103] width 366 height 29
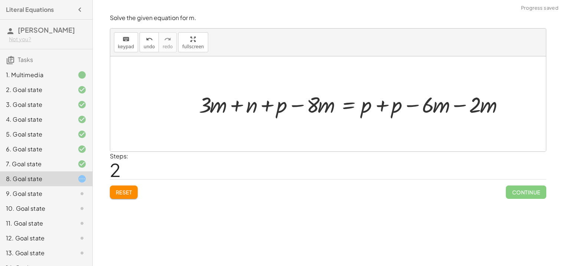
click at [465, 102] on div at bounding box center [354, 103] width 318 height 29
click at [114, 195] on button "Reset" at bounding box center [124, 192] width 28 height 13
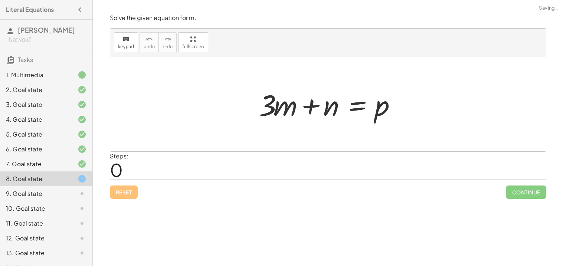
click at [361, 112] on div at bounding box center [330, 104] width 151 height 38
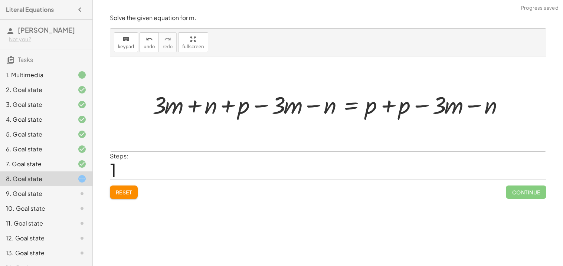
click at [395, 113] on div at bounding box center [331, 104] width 365 height 32
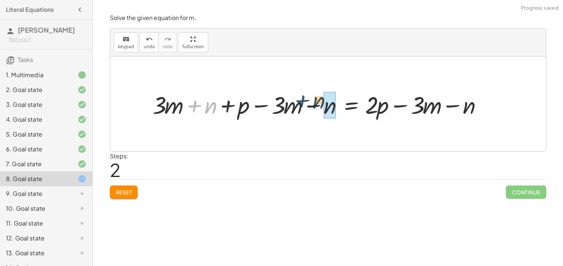
drag, startPoint x: 203, startPoint y: 110, endPoint x: 339, endPoint y: 104, distance: 136.4
click at [339, 104] on div at bounding box center [320, 104] width 343 height 32
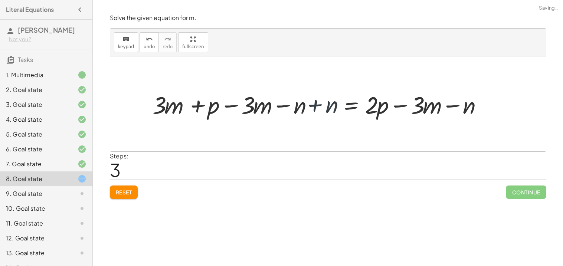
click at [326, 106] on div at bounding box center [320, 104] width 343 height 32
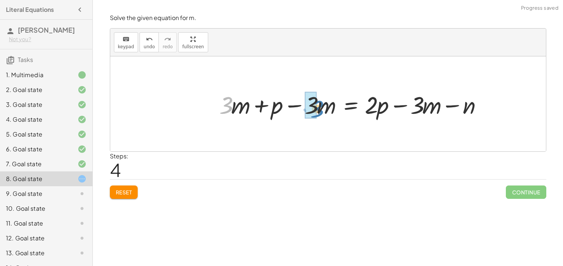
drag, startPoint x: 225, startPoint y: 102, endPoint x: 316, endPoint y: 105, distance: 91.0
click at [316, 105] on div at bounding box center [352, 103] width 280 height 35
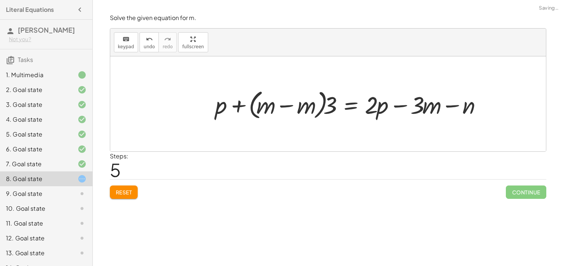
click at [302, 104] on div at bounding box center [352, 103] width 280 height 35
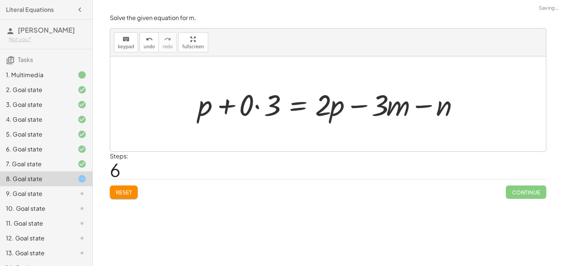
click at [325, 106] on div at bounding box center [331, 104] width 274 height 38
click at [259, 97] on div at bounding box center [331, 104] width 274 height 38
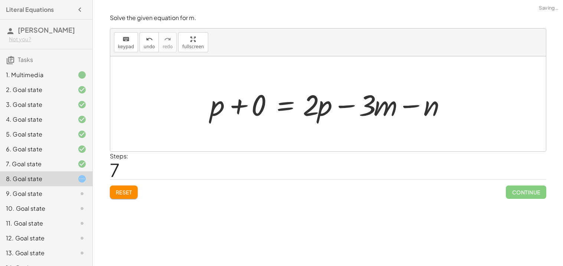
click at [237, 102] on div at bounding box center [330, 104] width 249 height 38
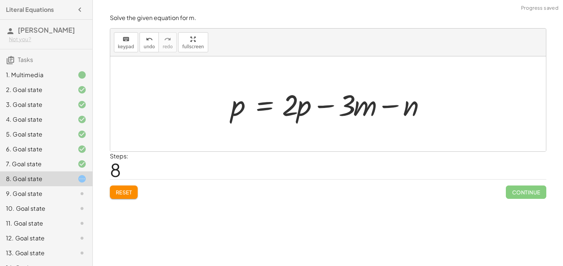
click at [343, 108] on div at bounding box center [331, 104] width 208 height 38
click at [269, 115] on div at bounding box center [331, 104] width 208 height 38
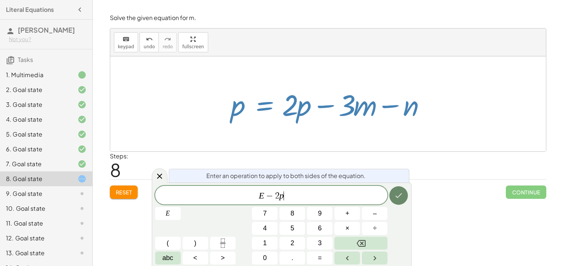
click at [397, 202] on button "Done" at bounding box center [398, 195] width 19 height 19
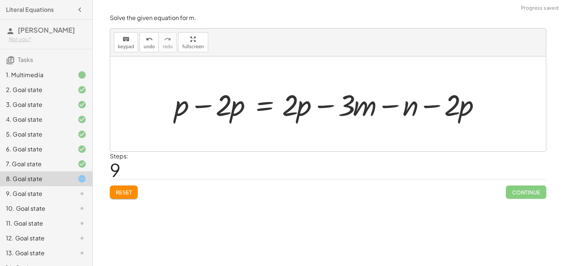
click at [204, 115] on div at bounding box center [331, 104] width 320 height 38
drag, startPoint x: 267, startPoint y: 108, endPoint x: 287, endPoint y: 106, distance: 20.5
click at [287, 106] on div at bounding box center [354, 104] width 274 height 38
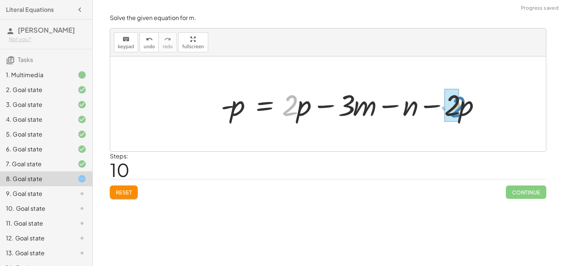
drag, startPoint x: 287, startPoint y: 106, endPoint x: 456, endPoint y: 108, distance: 168.9
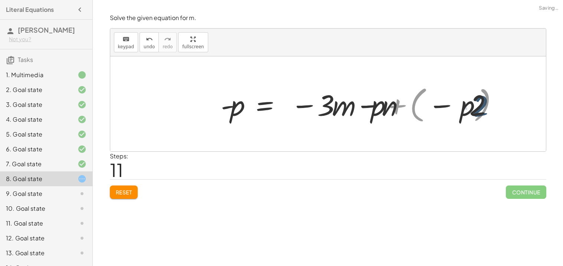
click at [456, 108] on div at bounding box center [367, 104] width 300 height 43
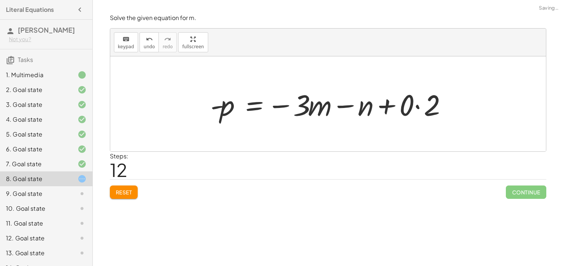
click at [435, 108] on div at bounding box center [331, 104] width 249 height 38
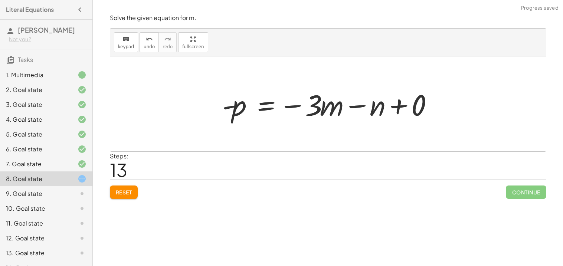
click at [416, 102] on div at bounding box center [331, 104] width 224 height 38
click at [397, 105] on div at bounding box center [310, 104] width 183 height 38
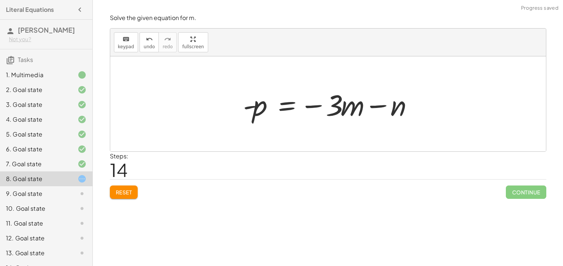
click at [290, 106] on div at bounding box center [330, 104] width 183 height 38
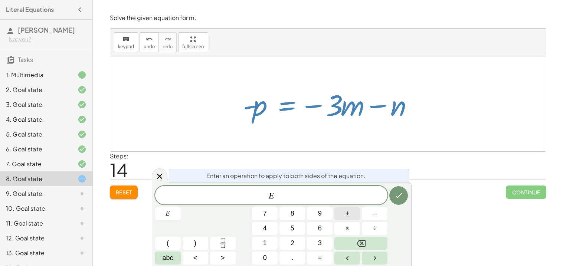
click at [354, 217] on button "+" at bounding box center [347, 213] width 26 height 13
click at [404, 199] on button "Done" at bounding box center [398, 195] width 19 height 19
